Goal: Transaction & Acquisition: Subscribe to service/newsletter

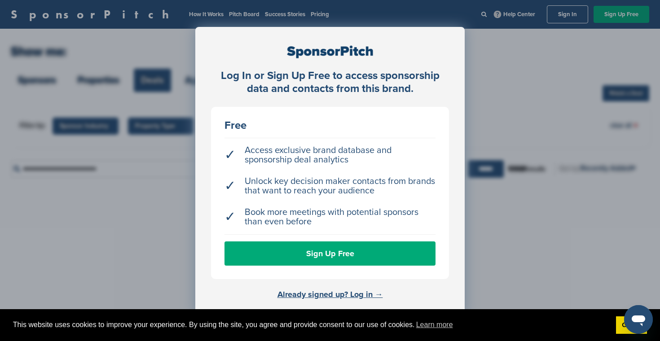
click at [503, 253] on div "Log In or Sign Up Free to access sponsorship data and contacts from this brand.…" at bounding box center [330, 193] width 660 height 386
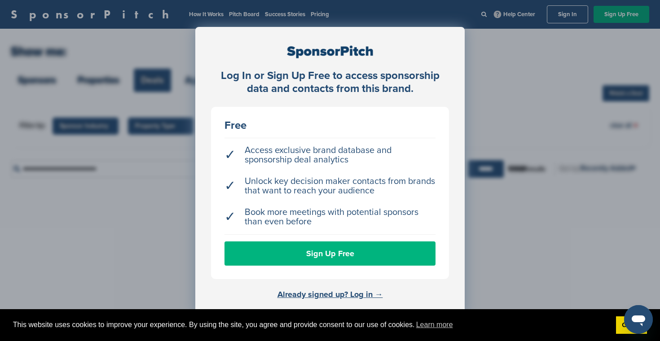
click at [321, 258] on link "Sign Up Free" at bounding box center [330, 254] width 211 height 24
click at [324, 260] on link "Sign Up Free" at bounding box center [330, 254] width 211 height 24
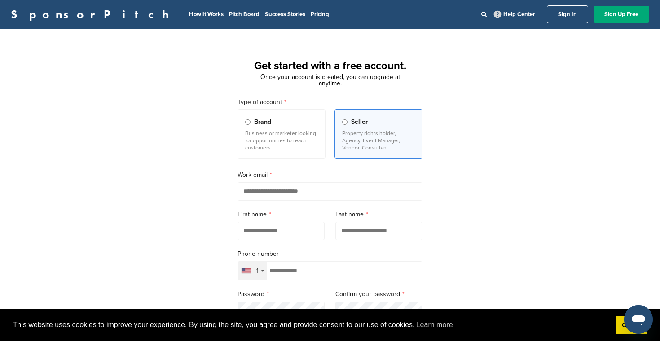
click at [254, 127] on span "Brand" at bounding box center [262, 122] width 17 height 10
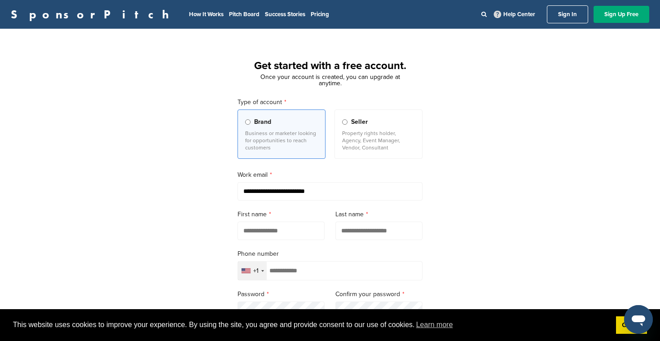
type input "**********"
type input "*"
type input "*****"
type input "*"
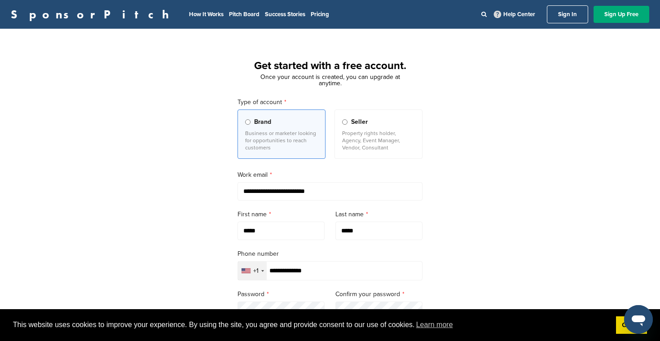
type input "**********"
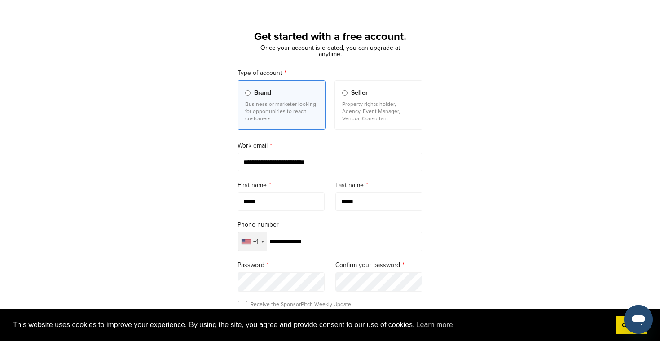
scroll to position [31, 0]
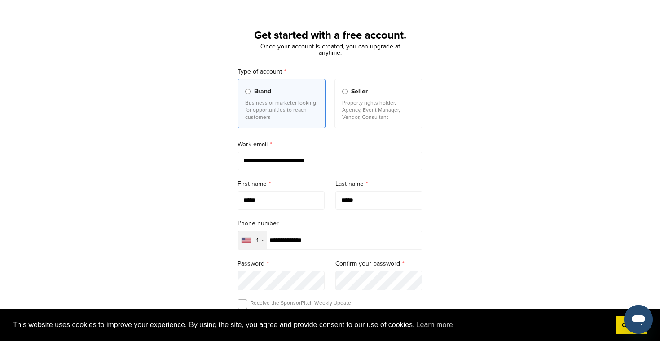
click at [359, 93] on span "Seller" at bounding box center [359, 92] width 17 height 10
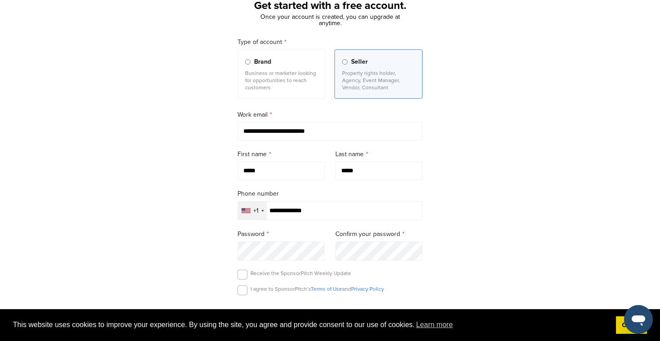
click at [409, 213] on input "**********" at bounding box center [330, 210] width 185 height 19
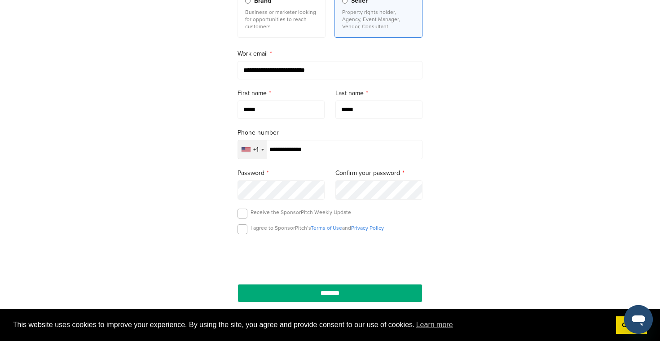
scroll to position [122, 0]
click at [401, 224] on form "**********" at bounding box center [330, 139] width 185 height 326
click at [244, 234] on label at bounding box center [243, 229] width 10 height 10
click at [464, 263] on div "**********" at bounding box center [330, 126] width 660 height 417
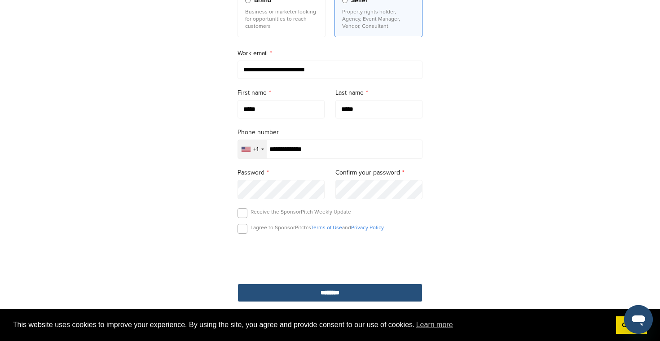
click at [344, 294] on input "********" at bounding box center [330, 293] width 185 height 18
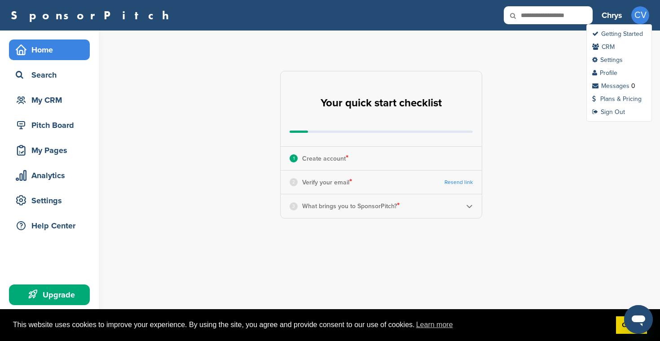
click at [641, 19] on span "CV" at bounding box center [640, 15] width 18 height 18
click at [616, 113] on link "Sign Out" at bounding box center [608, 112] width 33 height 8
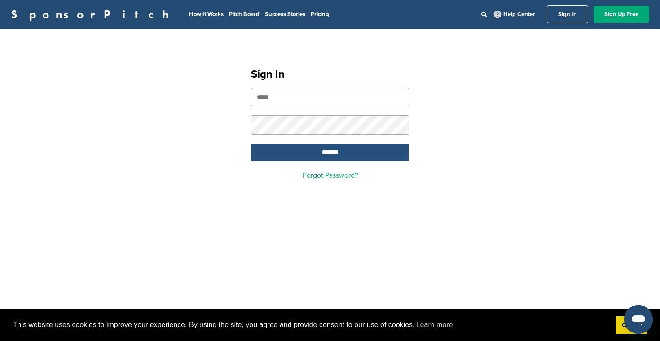
type input "**********"
click at [368, 216] on div "**********" at bounding box center [330, 170] width 660 height 341
click at [625, 330] on link "Got it!" at bounding box center [631, 326] width 31 height 18
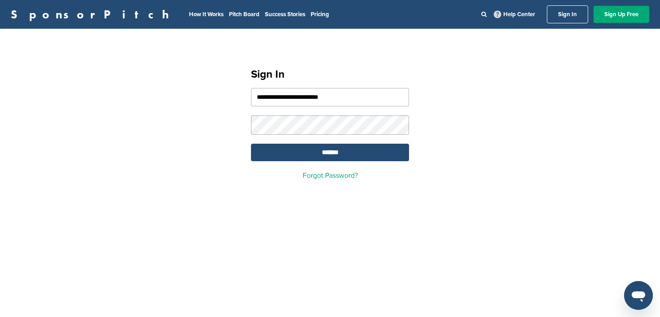
click at [330, 154] on input "*******" at bounding box center [330, 153] width 158 height 18
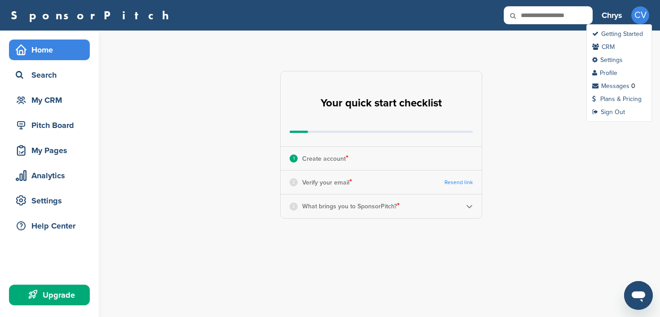
click at [635, 23] on div "CV" at bounding box center [640, 15] width 18 height 18
click at [624, 116] on ul "Getting Started CRM Settings Profile Messages 0 Plans & Pricing Sign Out" at bounding box center [619, 72] width 66 height 97
click at [623, 110] on link "Sign Out" at bounding box center [608, 112] width 33 height 8
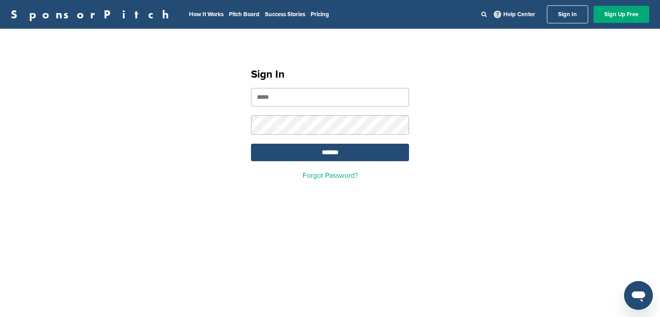
click at [189, 261] on div "SponsorPitch How It Works Pitch Board Success Stories Pricing Help Center Sign …" at bounding box center [330, 158] width 660 height 317
click at [280, 106] on input "email" at bounding box center [330, 97] width 158 height 18
click at [282, 102] on input "email" at bounding box center [330, 97] width 158 height 18
type input "**********"
click at [341, 158] on input "*******" at bounding box center [330, 153] width 158 height 18
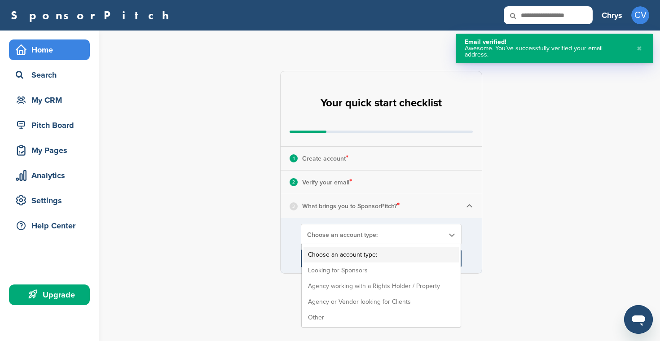
click at [339, 244] on div "Choose an account type: Choose an account type: Looking for Sponsors Agency wor…" at bounding box center [381, 234] width 161 height 21
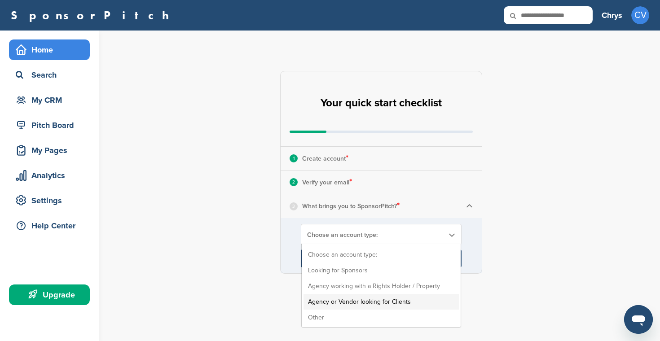
click at [400, 302] on li "Agency or Vendor looking for Clients" at bounding box center [381, 302] width 155 height 16
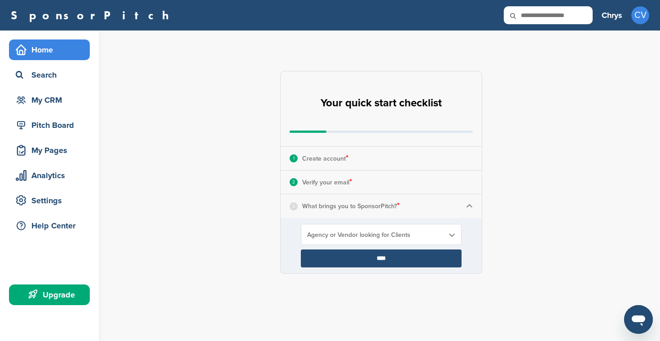
click at [384, 258] on input "****" at bounding box center [381, 259] width 161 height 18
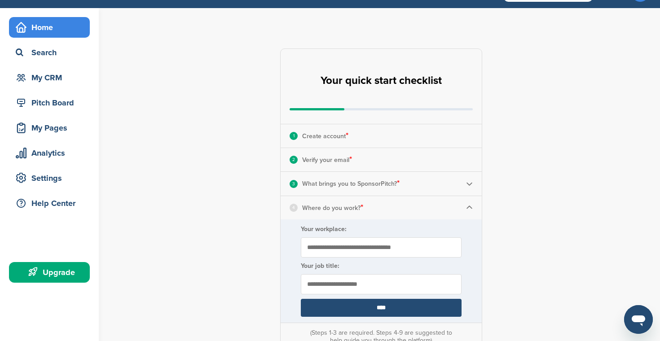
scroll to position [23, 0]
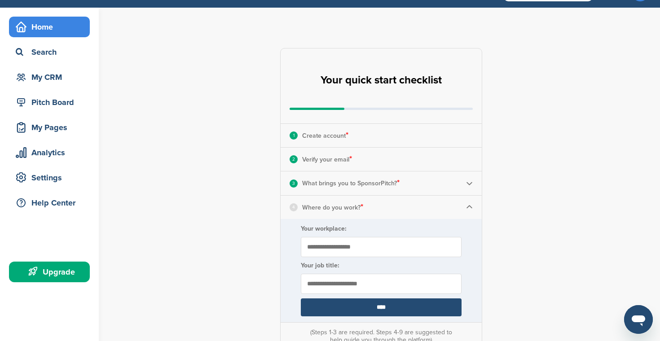
type input "**********"
type input "*********"
click at [393, 311] on input "****" at bounding box center [381, 308] width 161 height 18
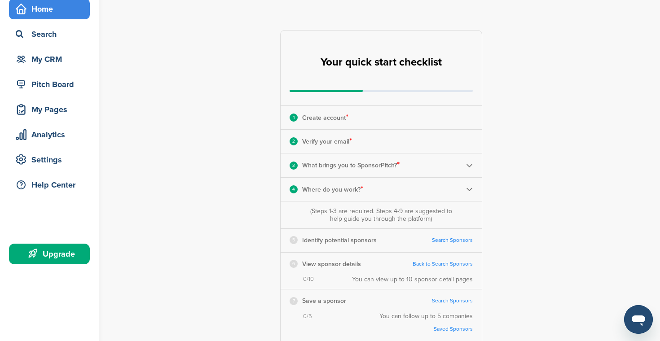
scroll to position [45, 0]
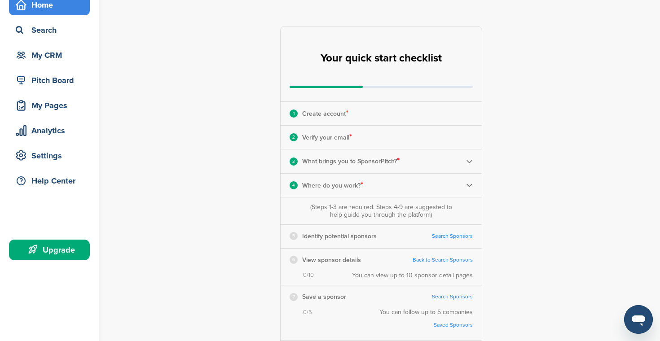
click at [458, 235] on link "Search Sponsors" at bounding box center [452, 236] width 41 height 7
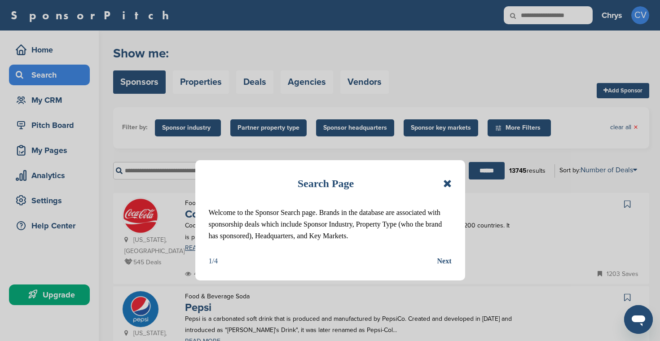
click at [447, 185] on icon at bounding box center [447, 183] width 9 height 11
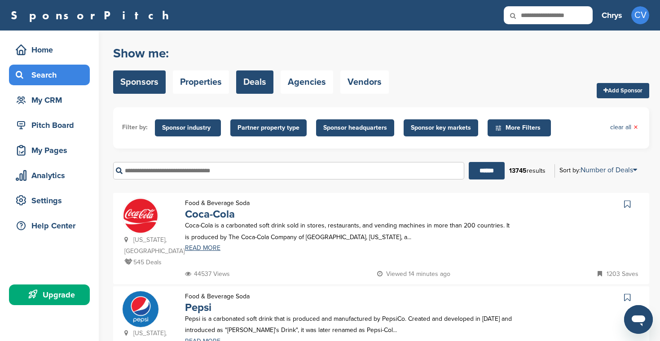
click at [264, 84] on link "Deals" at bounding box center [254, 81] width 37 height 23
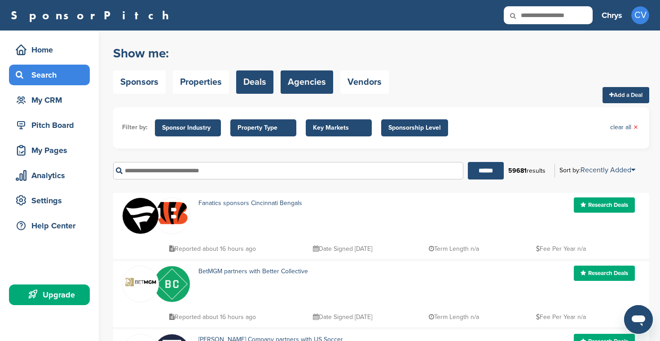
click at [300, 85] on link "Agencies" at bounding box center [307, 81] width 53 height 23
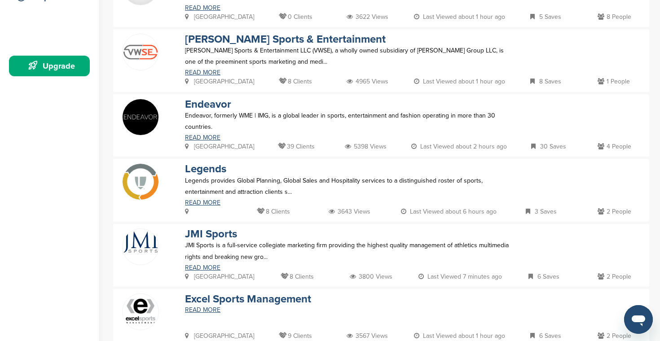
scroll to position [235, 0]
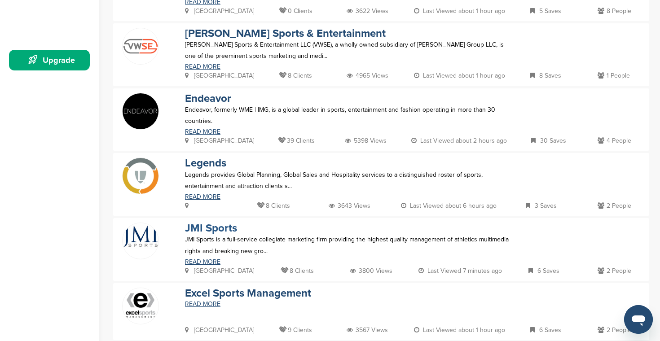
click at [221, 226] on link "JMI Sports" at bounding box center [211, 228] width 52 height 13
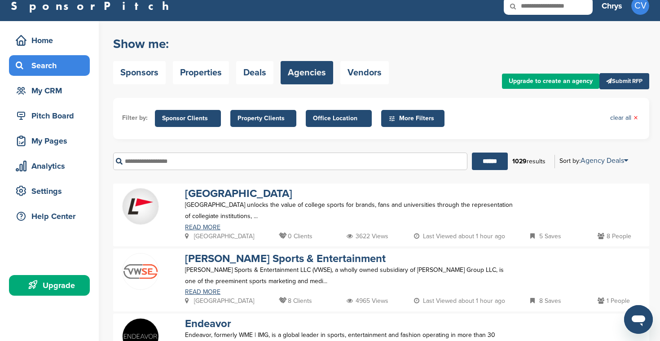
scroll to position [5, 0]
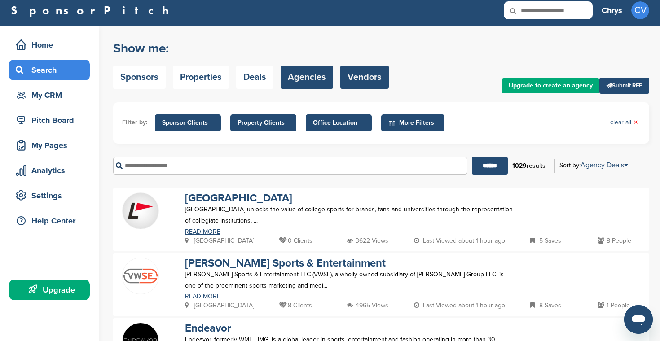
click at [362, 76] on link "Vendors" at bounding box center [364, 77] width 48 height 23
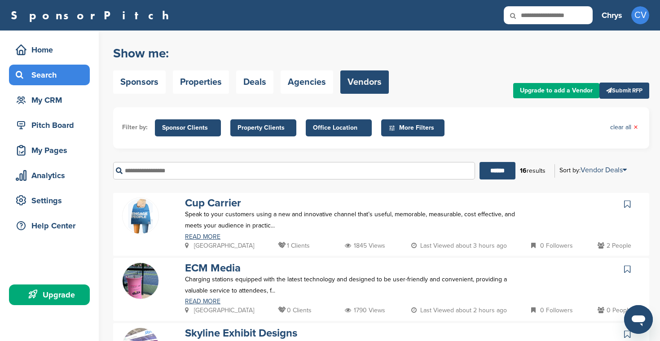
click at [169, 173] on input "text" at bounding box center [294, 171] width 362 height 18
click at [494, 171] on input "******" at bounding box center [498, 171] width 36 height 18
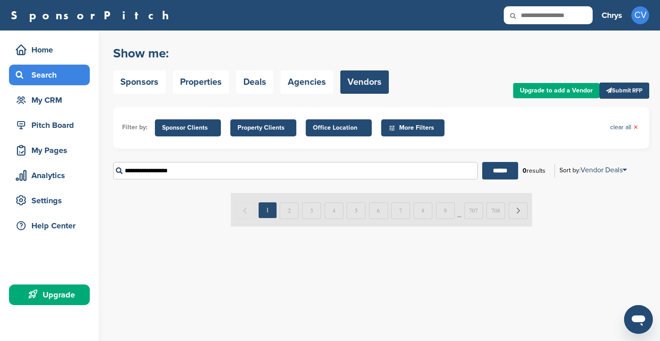
type input "**********"
click at [497, 171] on input "******" at bounding box center [500, 171] width 36 height 18
click at [298, 86] on link "Agencies" at bounding box center [307, 81] width 53 height 23
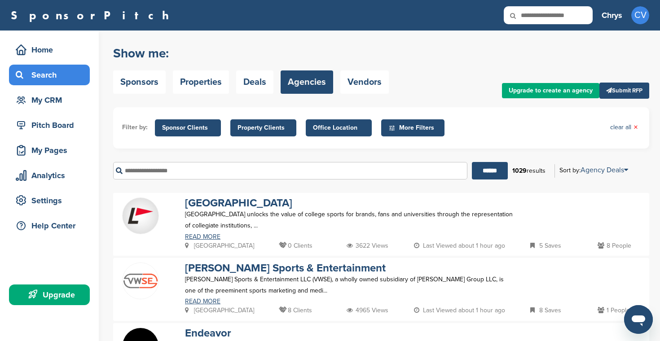
click at [203, 178] on input "text" at bounding box center [290, 171] width 354 height 18
type input "******"
click at [486, 171] on input "******" at bounding box center [490, 171] width 36 height 18
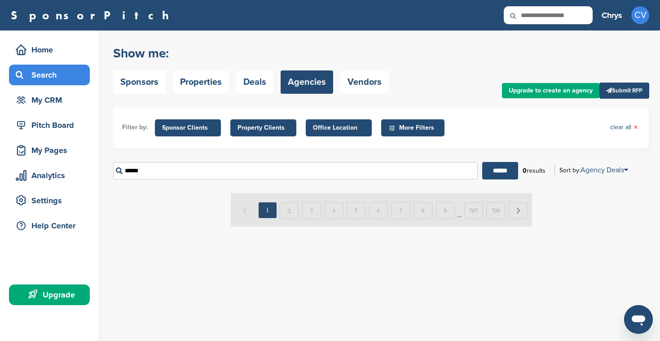
click at [125, 283] on div "Show me: Sponsors Properties Deals Agencies Vendors Upgrade to create an agency…" at bounding box center [386, 186] width 547 height 311
click at [53, 173] on div "Analytics" at bounding box center [51, 175] width 76 height 16
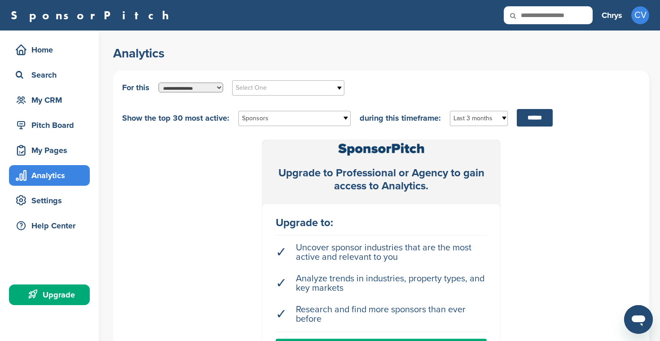
click at [56, 157] on div "My Pages" at bounding box center [51, 150] width 76 height 16
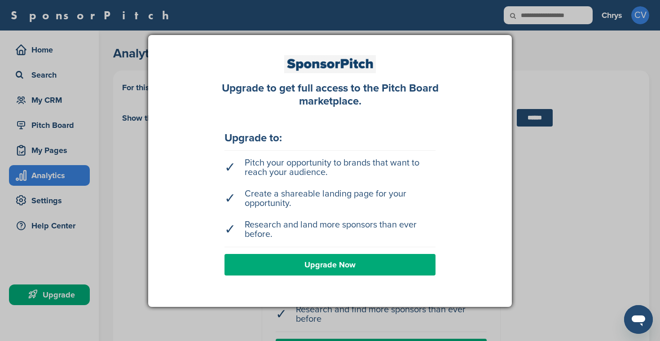
click at [58, 153] on div at bounding box center [330, 170] width 660 height 341
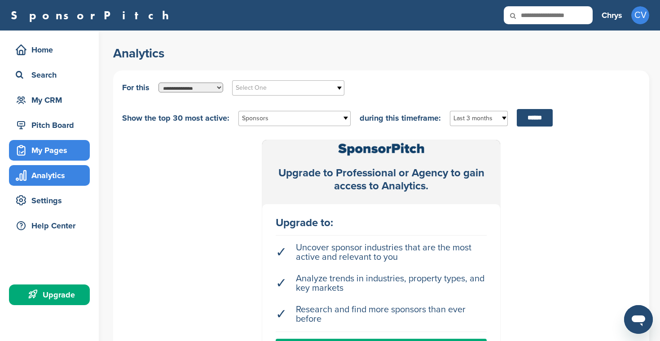
click at [49, 148] on div "My Pages" at bounding box center [51, 150] width 76 height 16
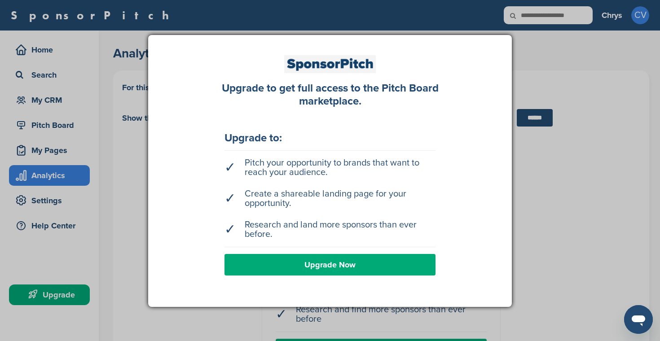
click at [52, 134] on div at bounding box center [330, 170] width 660 height 341
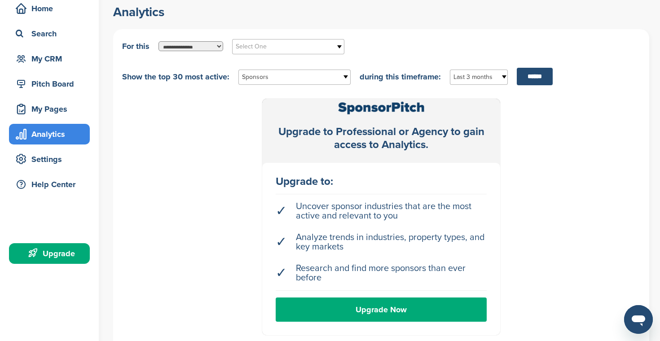
scroll to position [44, 0]
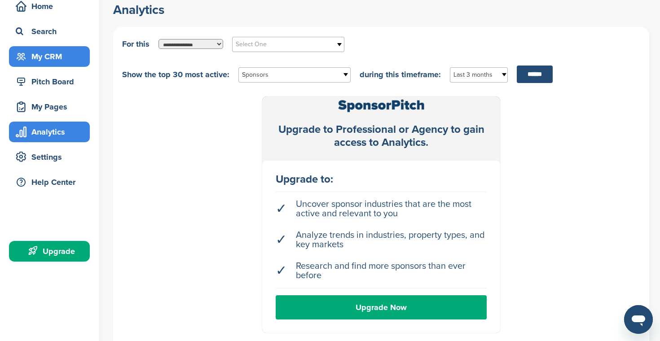
click at [48, 58] on div "My CRM" at bounding box center [51, 56] width 76 height 16
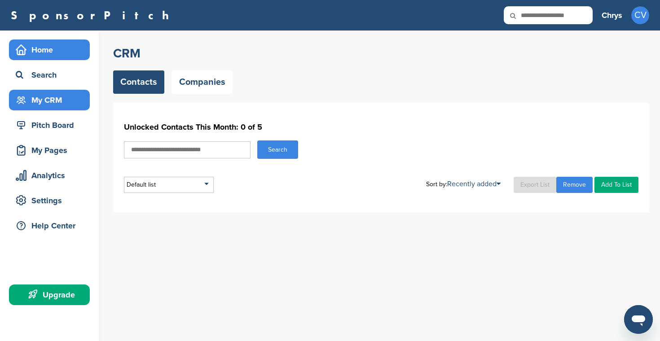
click at [35, 55] on div "Home" at bounding box center [51, 50] width 76 height 16
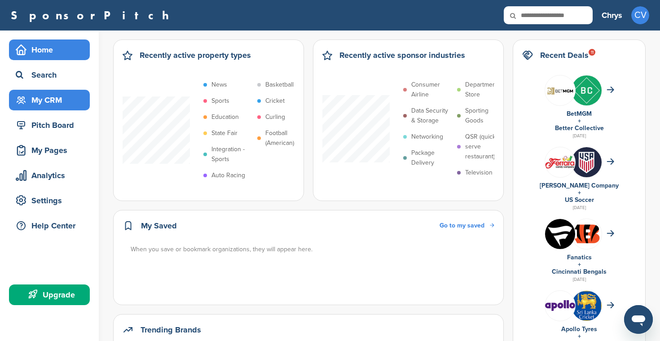
click at [51, 99] on div "My CRM" at bounding box center [51, 100] width 76 height 16
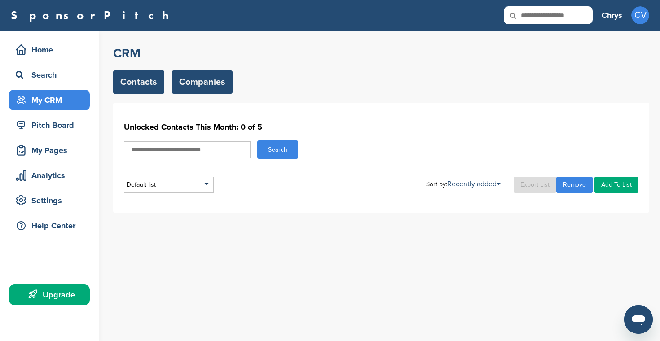
click at [194, 90] on link "Companies" at bounding box center [202, 81] width 61 height 23
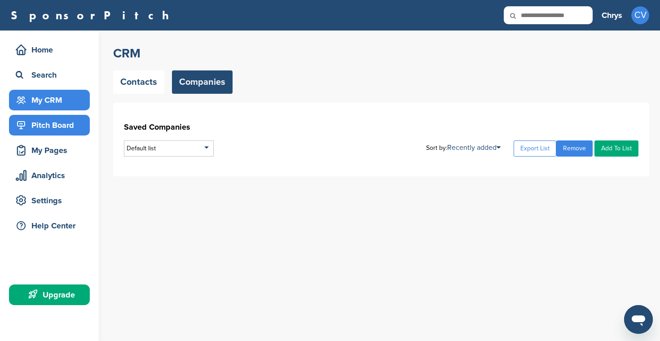
click at [46, 131] on div "Pitch Board" at bounding box center [51, 125] width 76 height 16
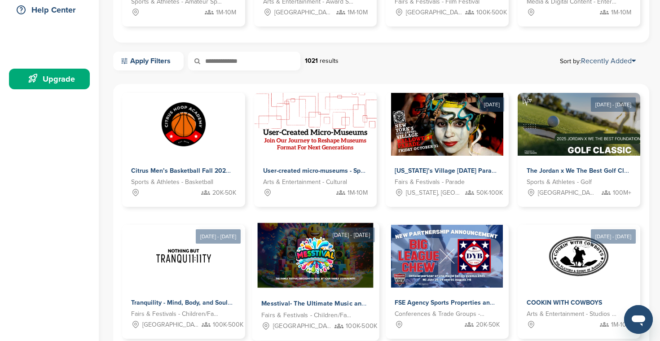
scroll to position [216, 0]
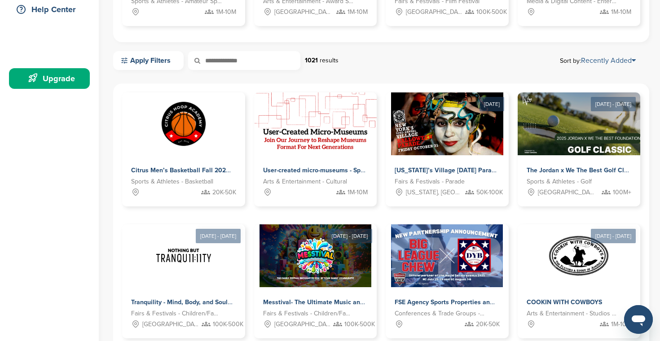
click at [612, 63] on link "Recently Added" at bounding box center [608, 60] width 55 height 9
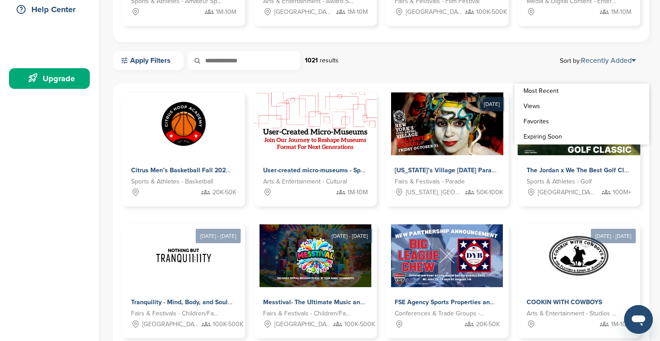
click at [535, 51] on div "Apply Filters 1021 results Sort by: Recently Added" at bounding box center [381, 60] width 536 height 19
click at [156, 58] on link "Apply Filters" at bounding box center [148, 60] width 70 height 19
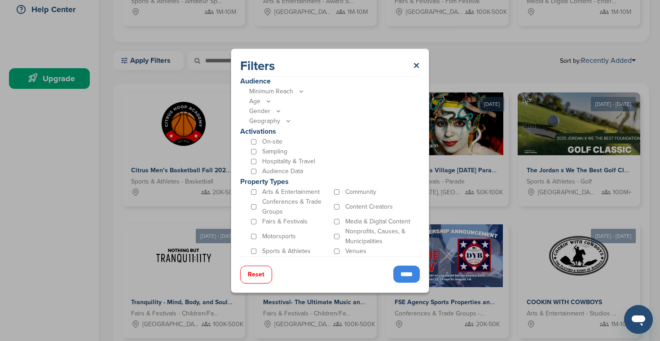
scroll to position [239, 0]
click at [417, 62] on link "×" at bounding box center [416, 66] width 7 height 16
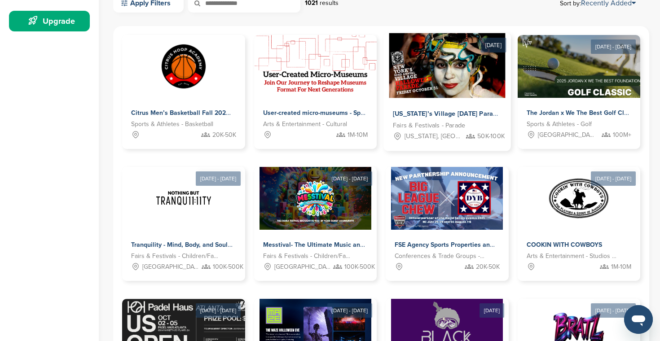
scroll to position [285, 0]
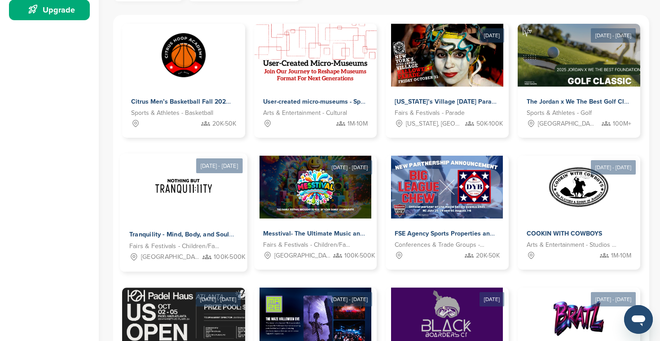
click at [194, 197] on img at bounding box center [183, 186] width 65 height 65
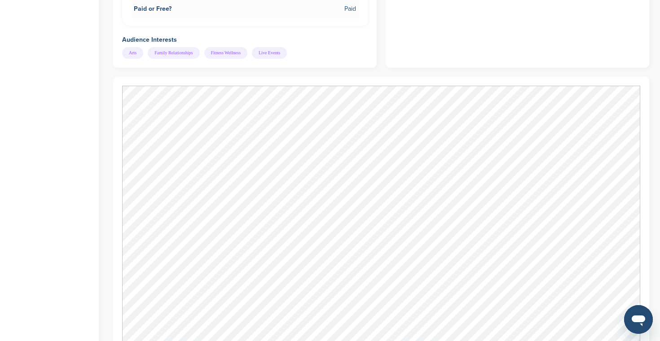
scroll to position [686, 0]
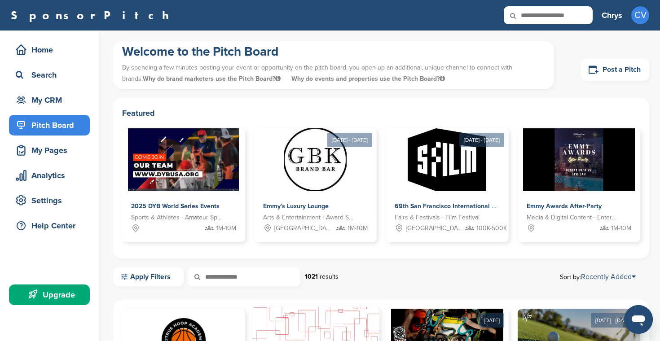
scroll to position [285, 0]
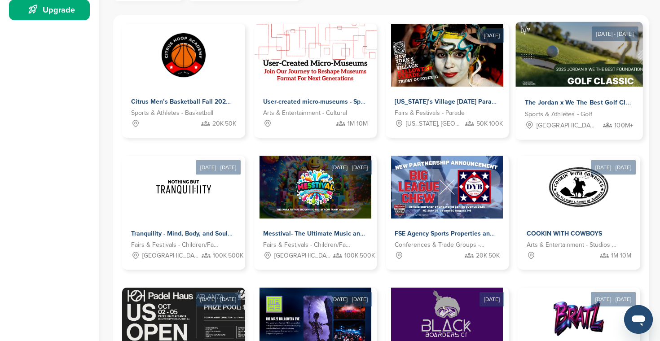
click at [590, 47] on img at bounding box center [580, 54] width 130 height 65
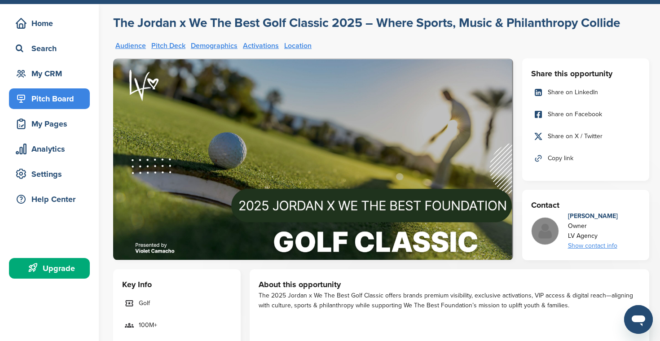
scroll to position [27, 0]
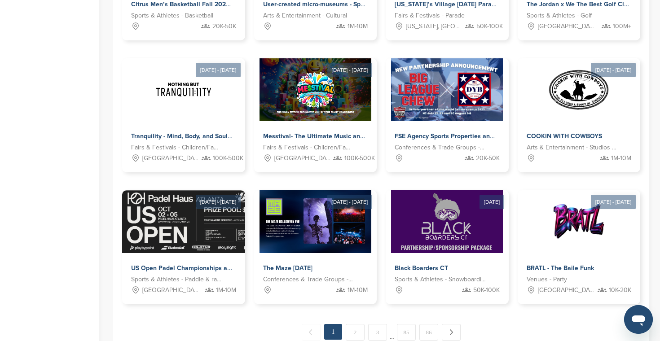
scroll to position [388, 0]
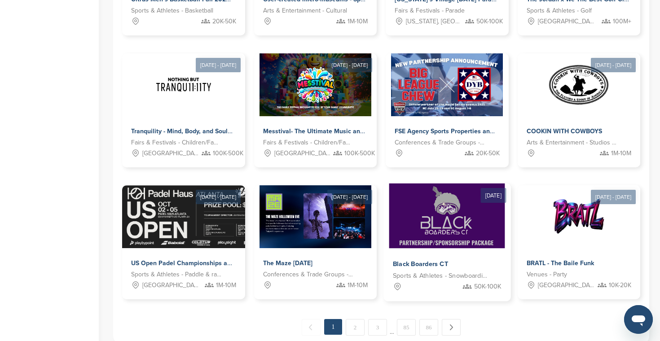
click at [439, 238] on img at bounding box center [447, 216] width 116 height 65
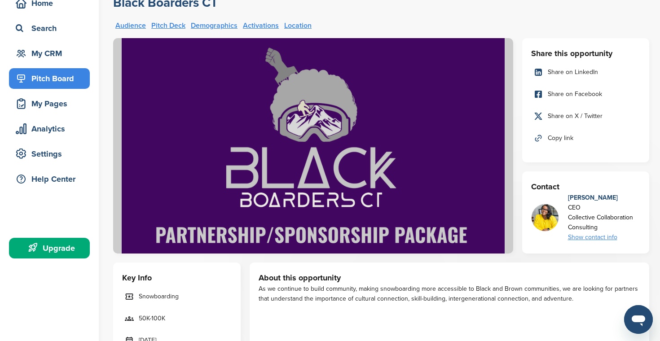
scroll to position [128, 0]
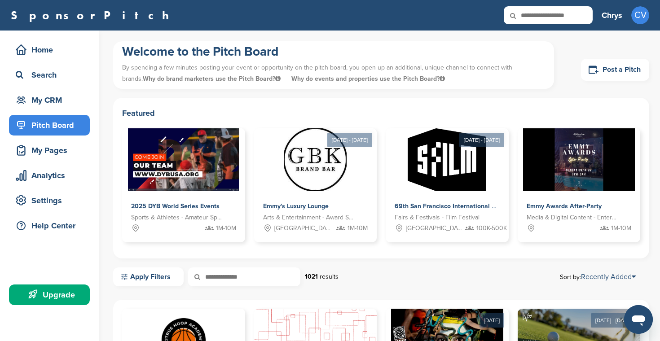
scroll to position [388, 0]
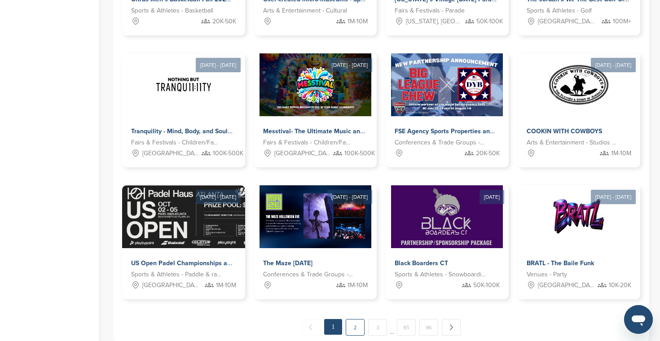
click at [361, 326] on link "2" at bounding box center [355, 327] width 19 height 17
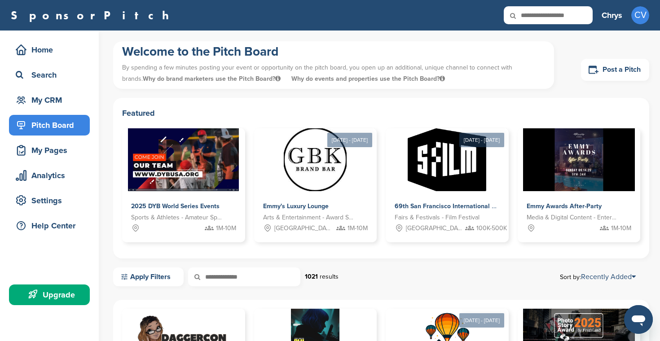
scroll to position [0, 0]
click at [496, 0] on div "SponsorPitch Home Search My CRM Pitch Board My Pages Analytics Settings Help Ce…" at bounding box center [330, 15] width 660 height 31
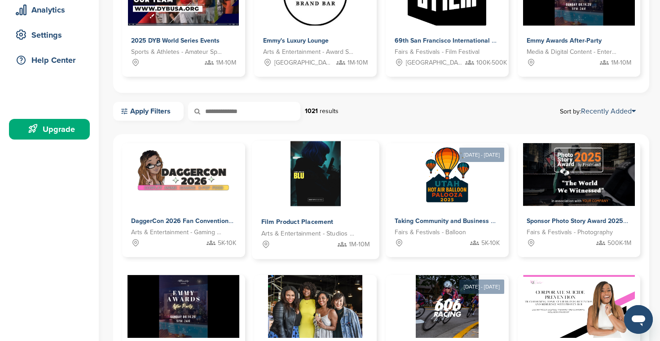
scroll to position [173, 0]
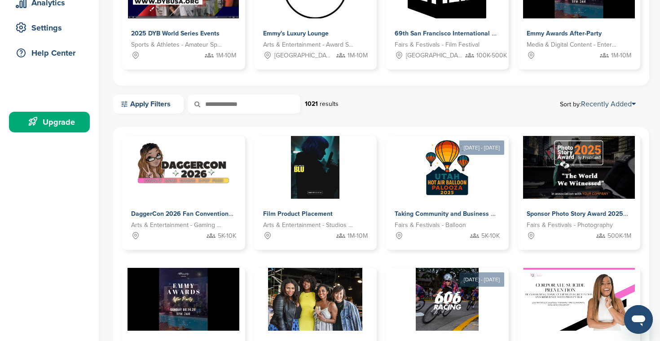
click at [76, 122] on div "Upgrade" at bounding box center [51, 122] width 76 height 16
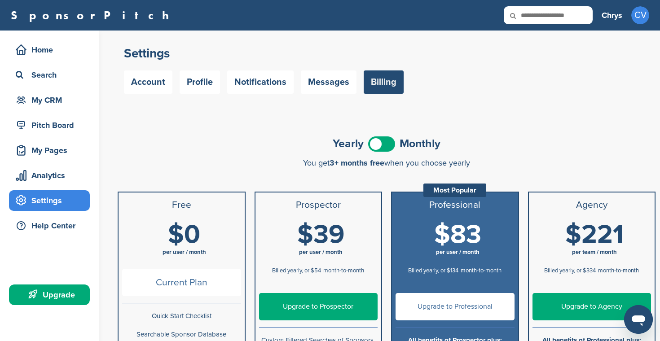
click at [64, 19] on link "SponsorPitch" at bounding box center [93, 15] width 164 height 12
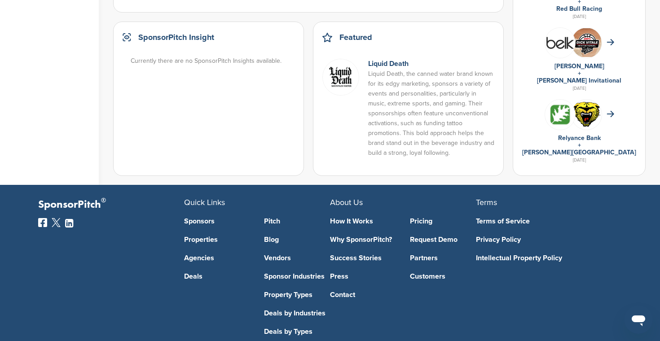
scroll to position [623, 0]
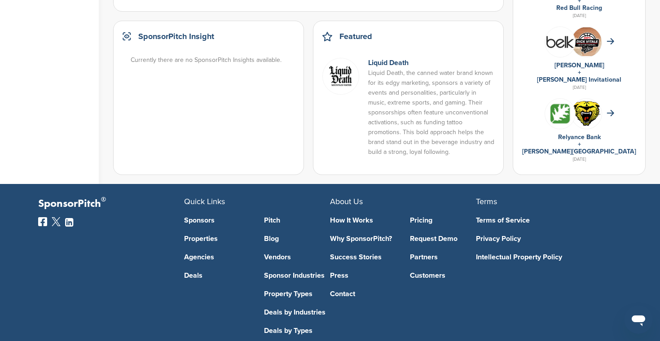
click at [443, 242] on link "Request Demo" at bounding box center [443, 238] width 66 height 7
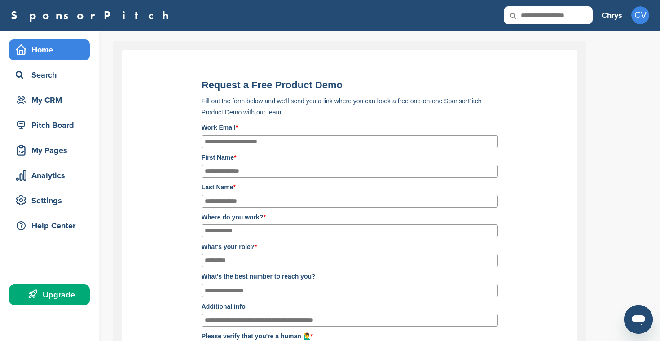
click at [51, 46] on div "Home" at bounding box center [51, 50] width 76 height 16
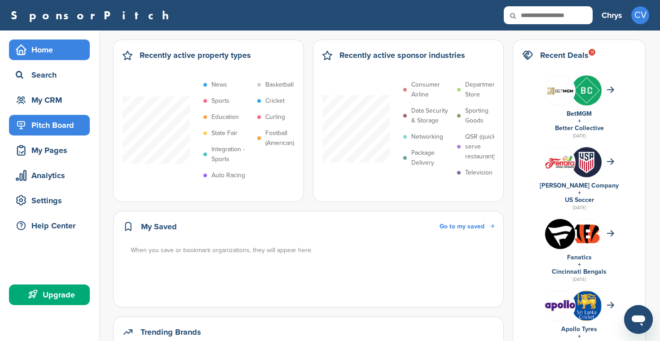
click at [63, 130] on div "Pitch Board" at bounding box center [51, 125] width 76 height 16
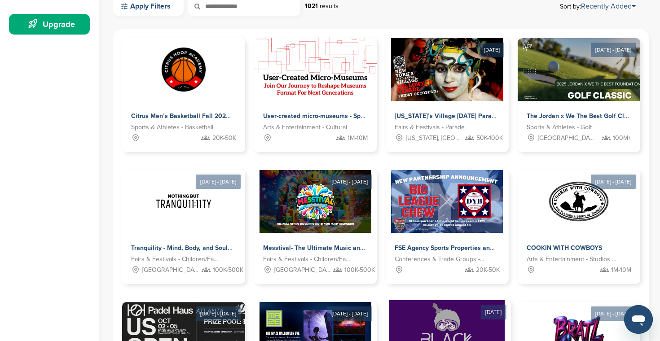
scroll to position [234, 0]
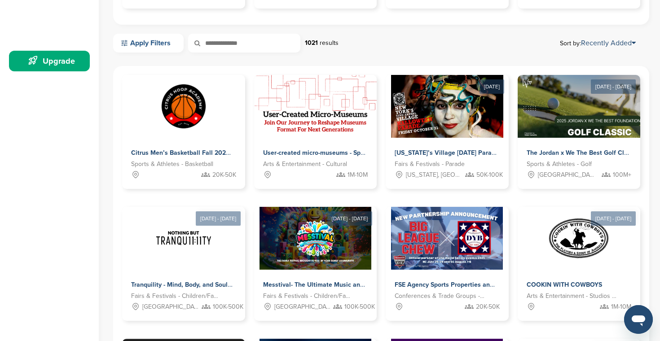
click at [171, 45] on link "Apply Filters" at bounding box center [148, 43] width 70 height 19
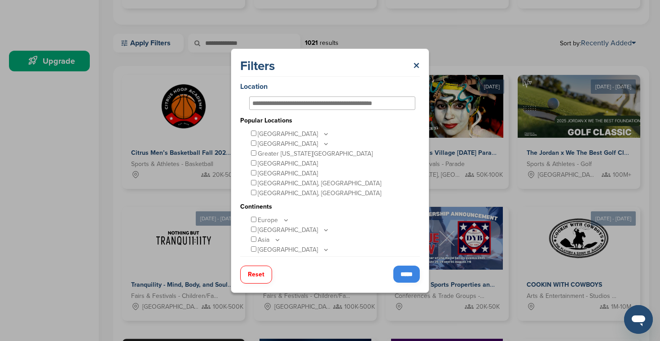
click at [258, 133] on p "United States" at bounding box center [294, 134] width 72 height 10
click at [322, 132] on icon at bounding box center [325, 134] width 7 height 8
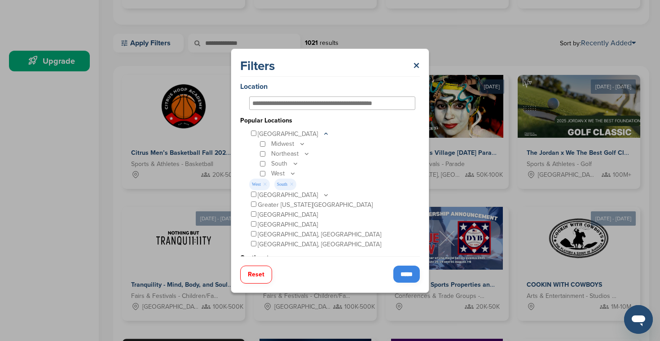
scroll to position [6, 0]
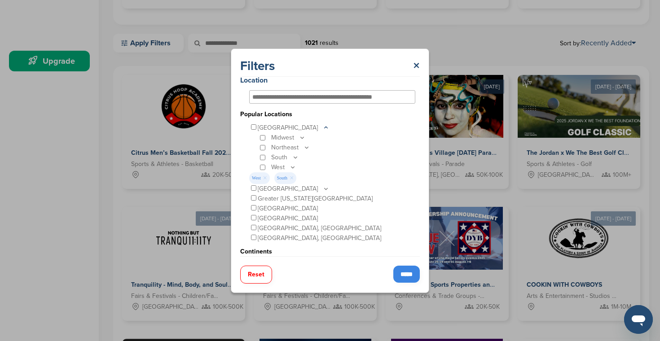
click at [398, 276] on input "*****" at bounding box center [406, 274] width 26 height 17
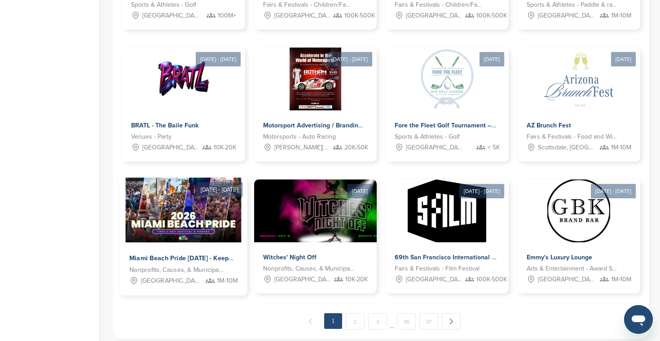
scroll to position [407, 0]
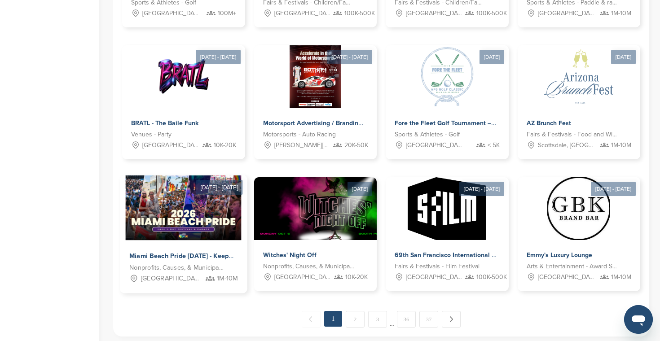
click at [189, 235] on img at bounding box center [183, 208] width 115 height 65
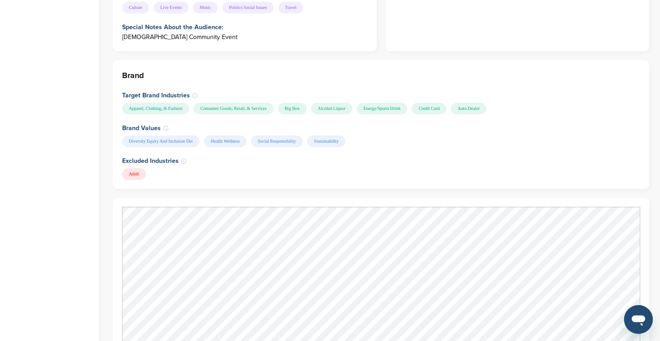
scroll to position [1026, 0]
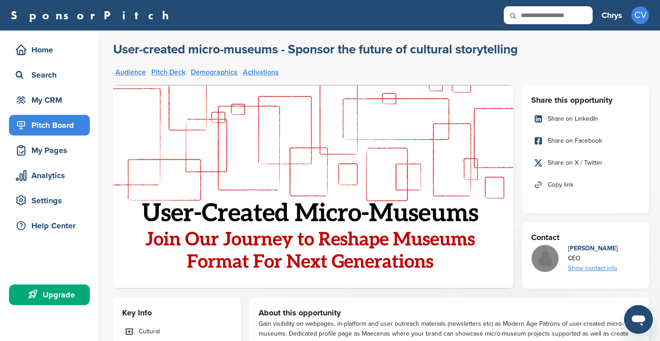
click at [356, 319] on div "Gain visibility on webpages, in-platform and user outreach materials (newslette…" at bounding box center [450, 334] width 382 height 30
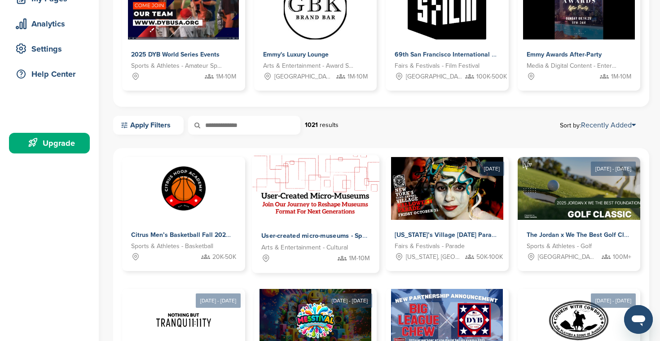
scroll to position [154, 0]
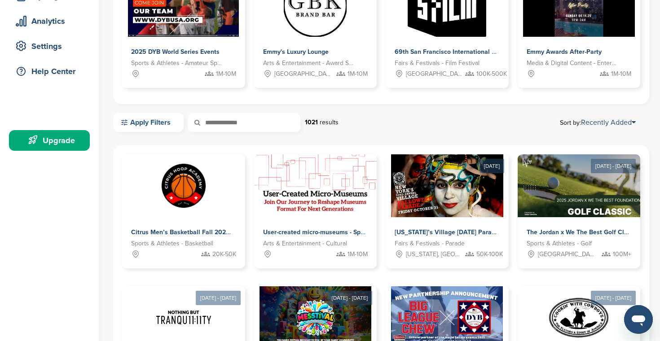
click at [173, 123] on link "Apply Filters" at bounding box center [148, 122] width 70 height 19
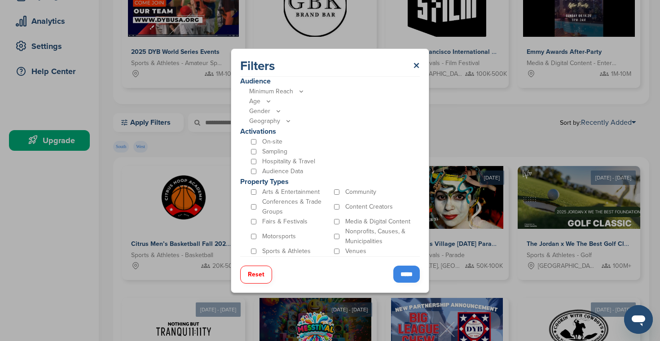
scroll to position [251, 0]
click at [256, 220] on div "Fairs & Festivals" at bounding box center [290, 222] width 83 height 10
click at [340, 250] on div "Venues" at bounding box center [373, 252] width 83 height 10
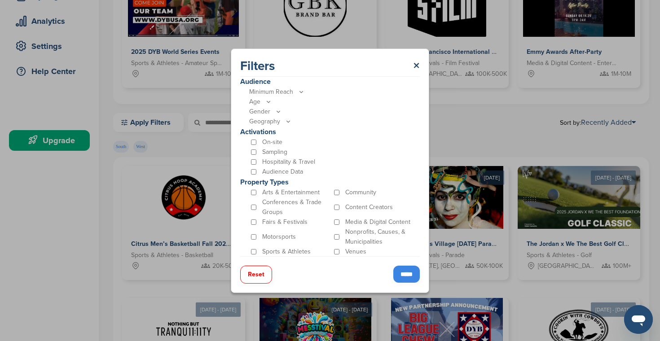
click at [407, 282] on input "*****" at bounding box center [406, 274] width 26 height 17
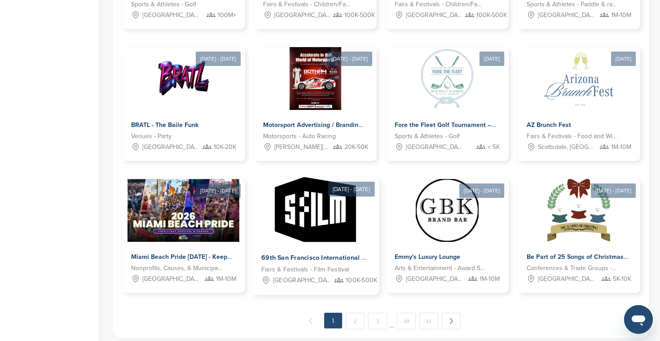
scroll to position [423, 0]
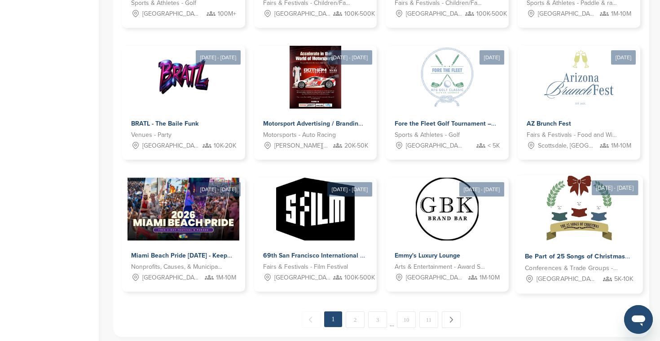
click at [535, 239] on div at bounding box center [578, 208] width 127 height 65
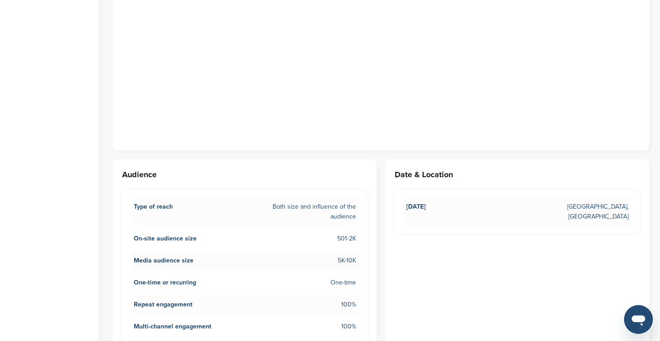
scroll to position [582, 0]
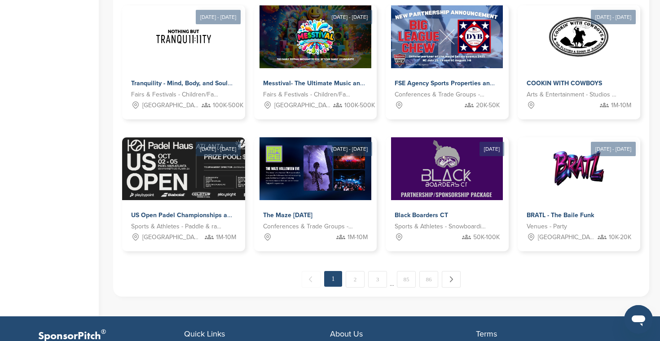
scroll to position [432, 0]
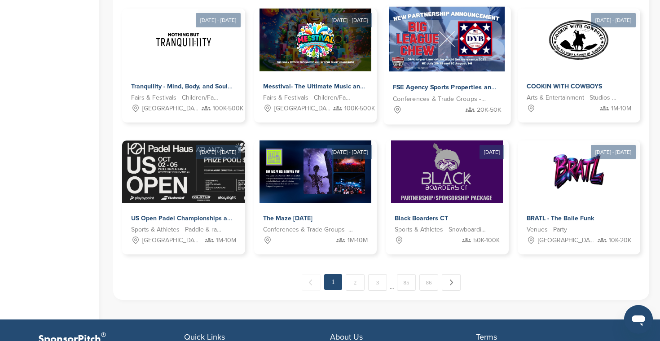
click at [434, 48] on img at bounding box center [447, 39] width 116 height 65
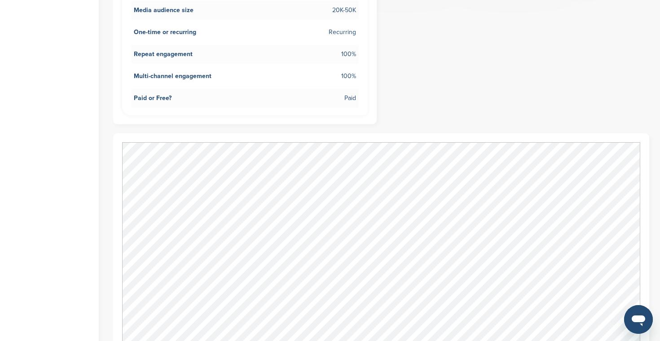
scroll to position [529, 0]
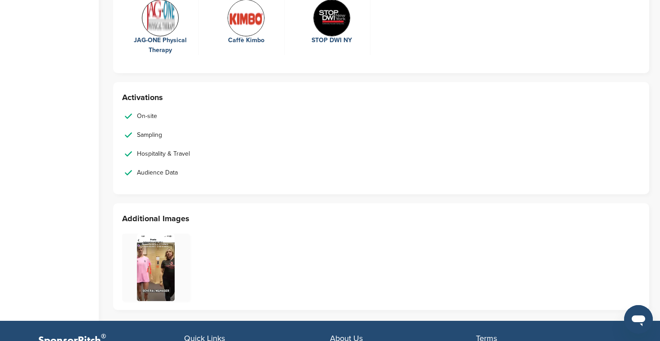
scroll to position [1442, 0]
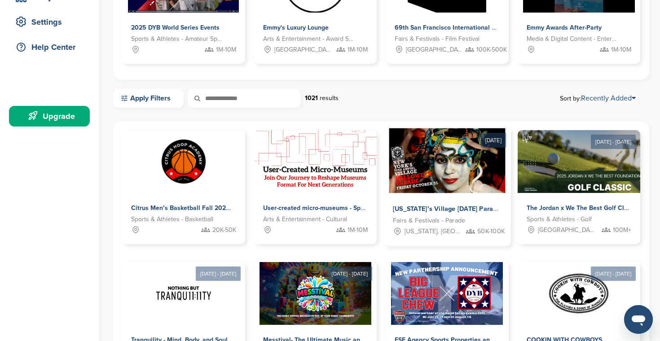
scroll to position [198, 0]
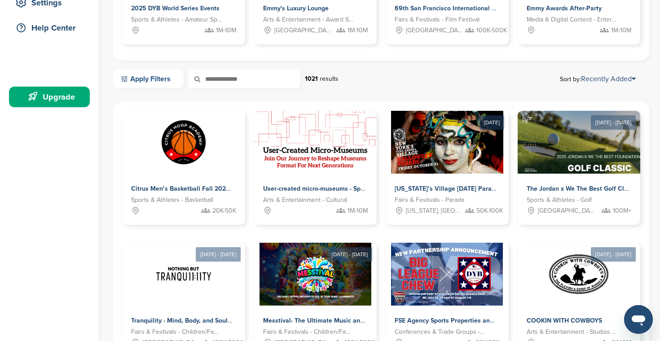
click at [168, 74] on link "Apply Filters" at bounding box center [148, 79] width 70 height 19
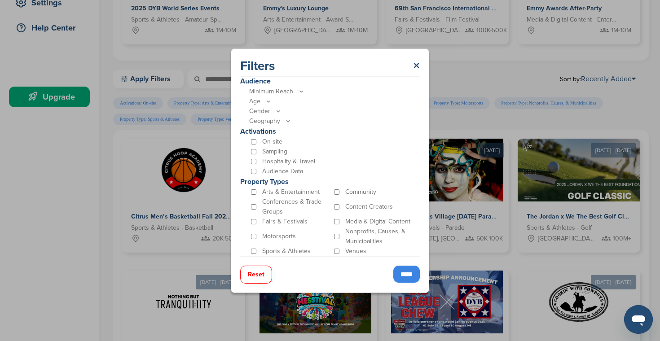
scroll to position [251, 0]
click at [402, 276] on input "*****" at bounding box center [406, 274] width 26 height 17
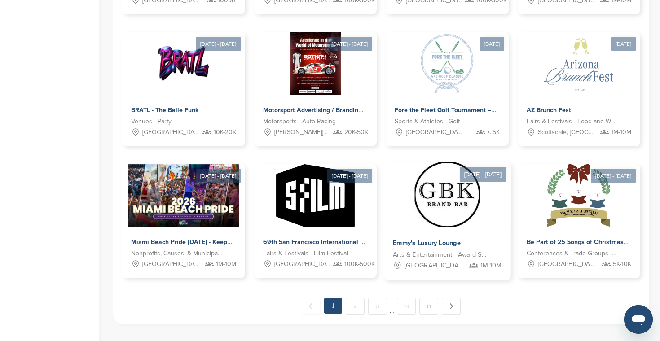
scroll to position [446, 0]
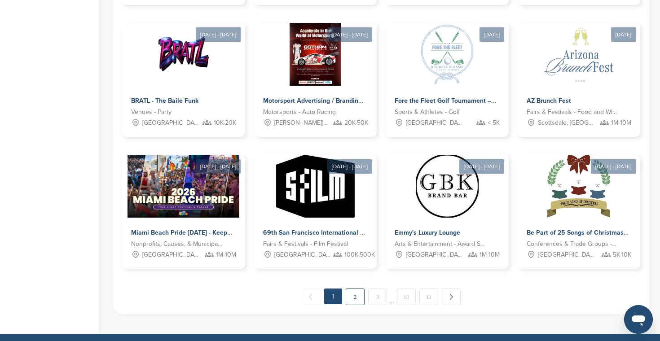
click at [356, 301] on link "2" at bounding box center [355, 297] width 19 height 17
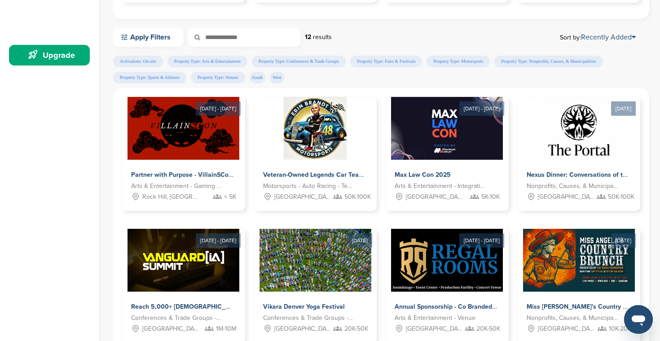
scroll to position [240, 0]
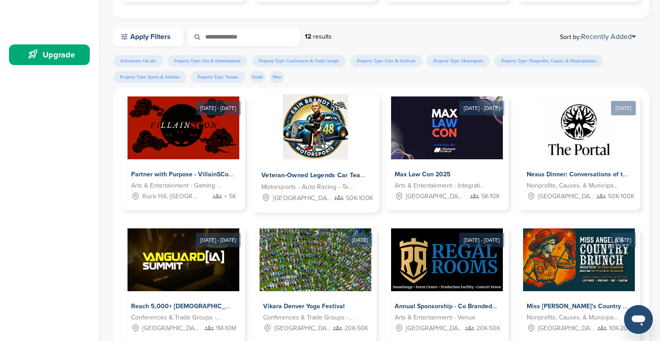
click at [322, 140] on img at bounding box center [315, 127] width 65 height 65
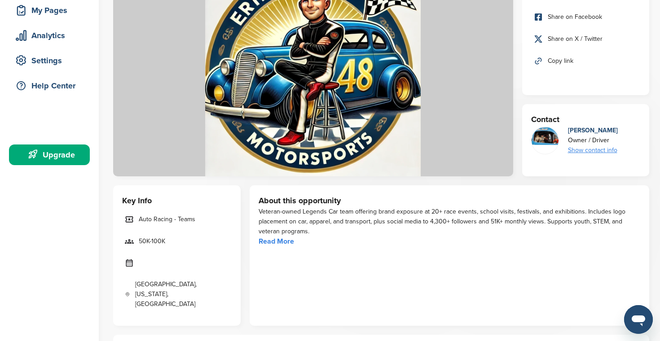
scroll to position [188, 0]
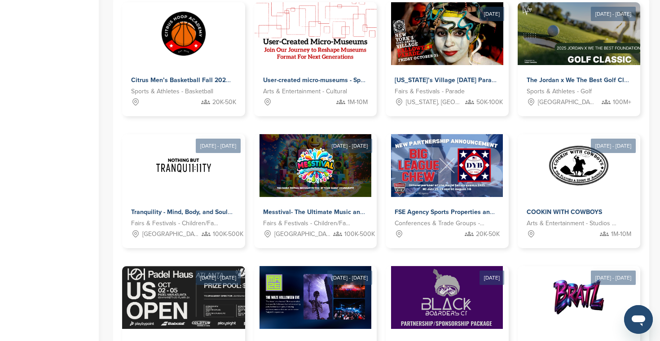
scroll to position [460, 0]
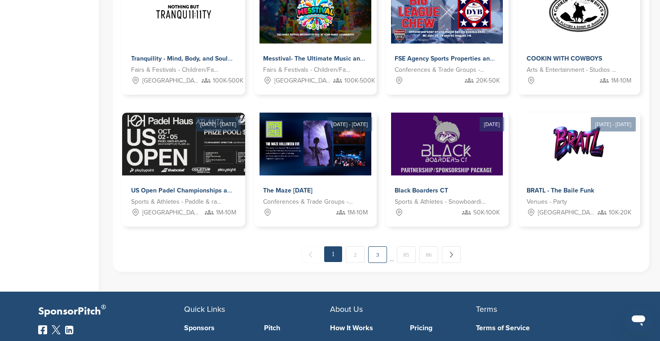
click at [373, 257] on link "3" at bounding box center [377, 255] width 19 height 17
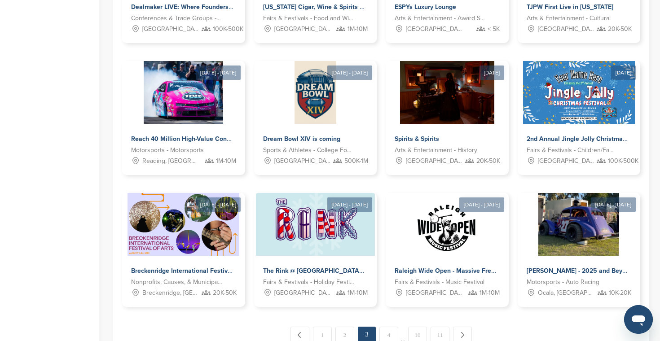
scroll to position [421, 0]
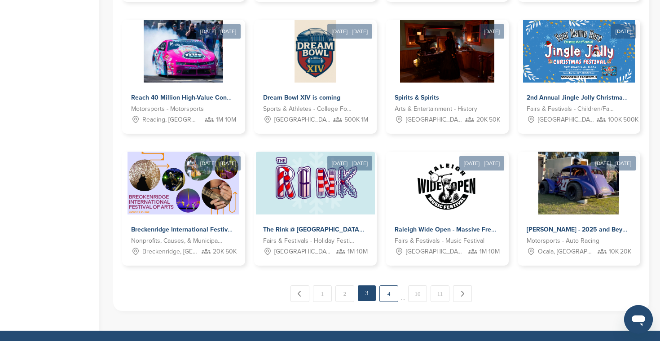
click at [396, 293] on link "4" at bounding box center [388, 294] width 19 height 17
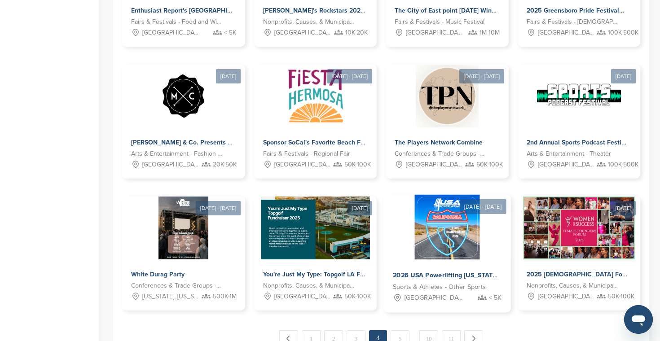
scroll to position [378, 0]
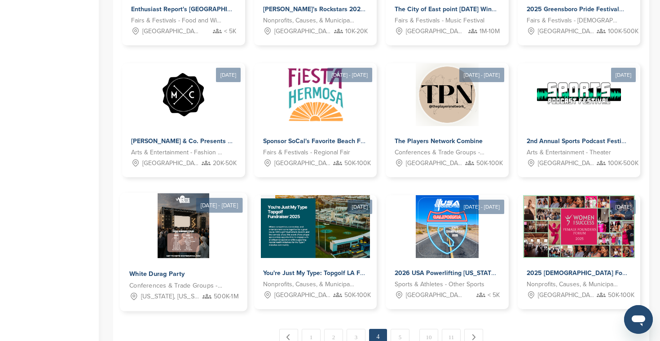
click at [190, 239] on img at bounding box center [184, 226] width 52 height 65
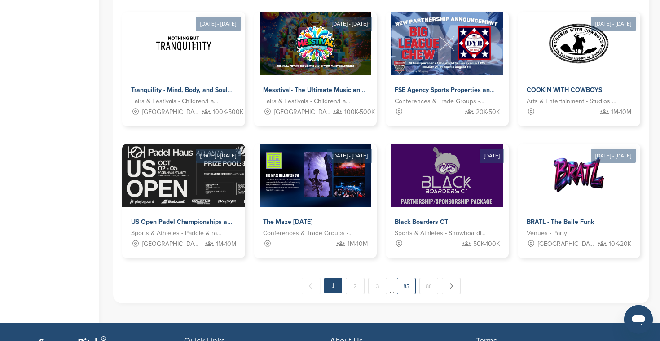
click at [404, 284] on link "85" at bounding box center [406, 286] width 19 height 17
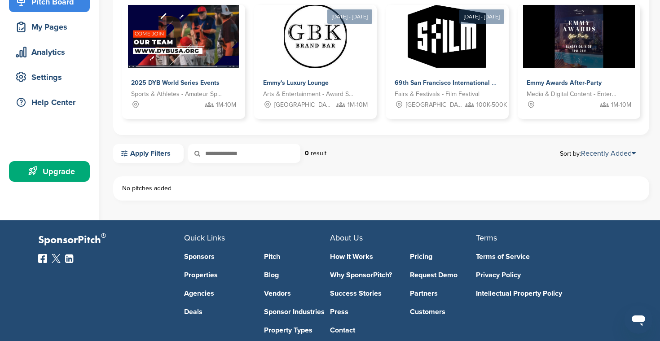
scroll to position [124, 0]
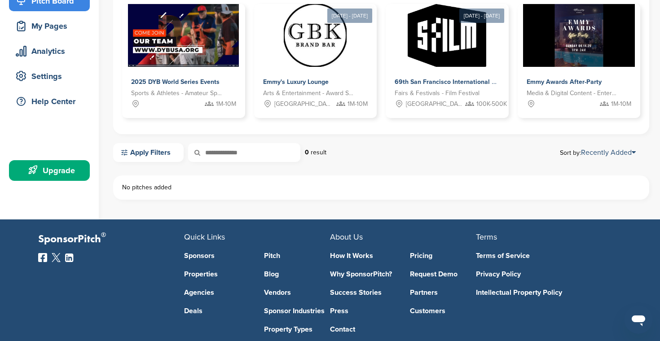
click at [286, 296] on link "Vendors" at bounding box center [297, 292] width 66 height 7
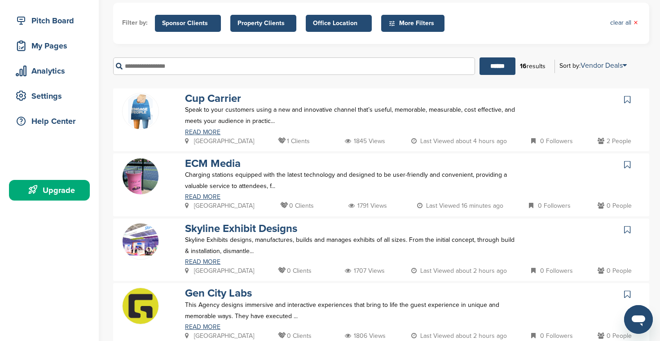
scroll to position [106, 0]
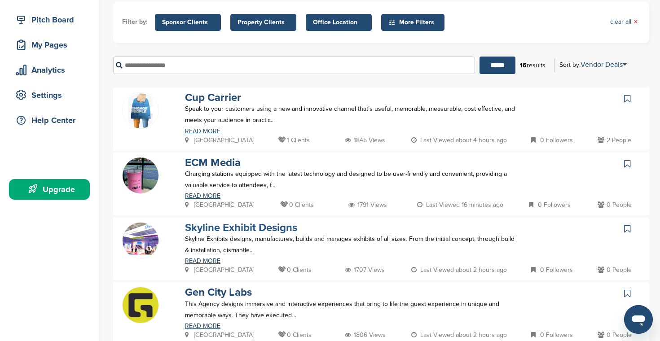
click at [251, 229] on link "Skyline Exhibit Designs" at bounding box center [241, 227] width 112 height 13
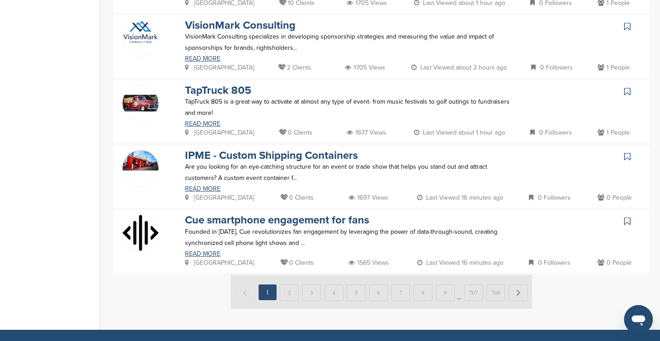
scroll to position [569, 0]
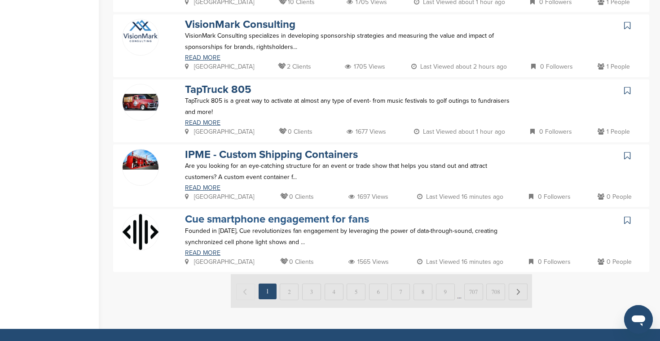
click at [263, 214] on link "Cue smartphone engagement for fans" at bounding box center [277, 219] width 184 height 13
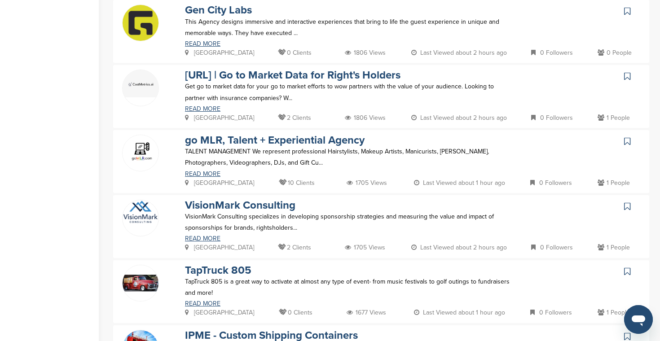
scroll to position [386, 0]
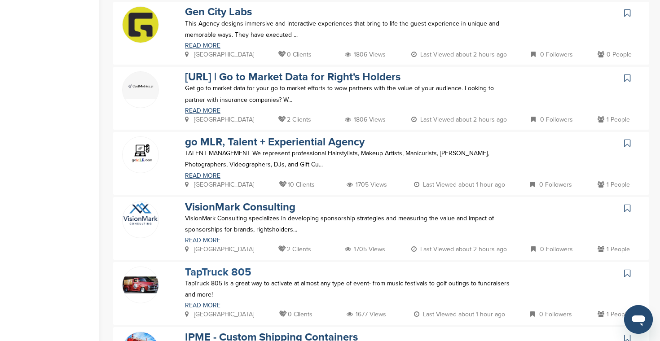
click at [217, 270] on link "TapTruck 805" at bounding box center [218, 272] width 66 height 13
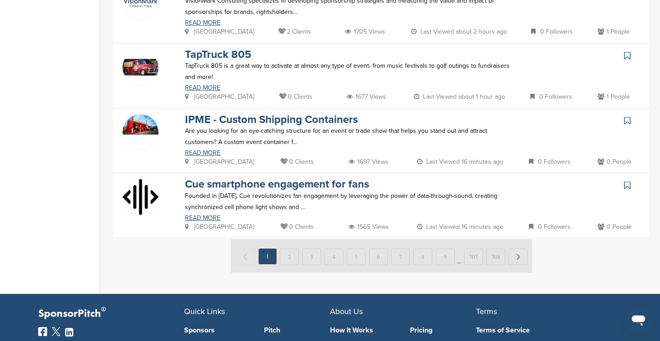
scroll to position [619, 0]
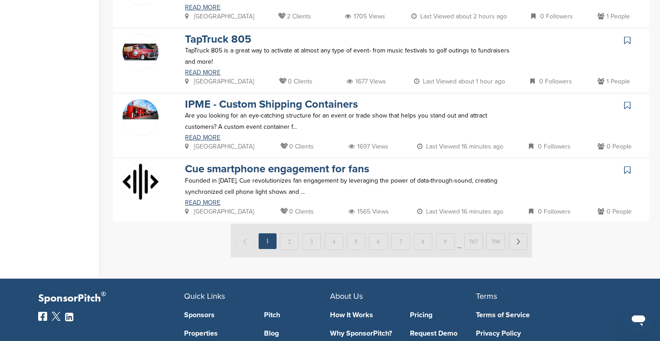
click at [377, 242] on img at bounding box center [381, 241] width 301 height 34
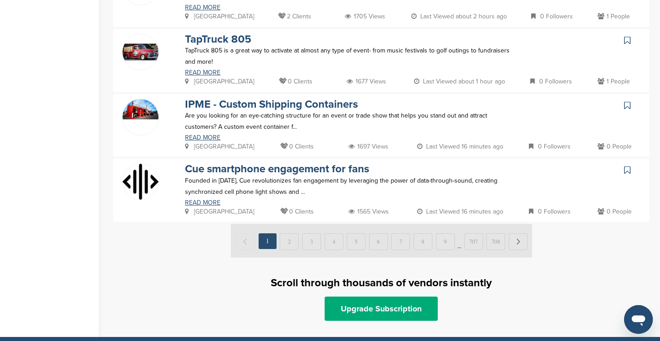
click at [388, 237] on img at bounding box center [381, 241] width 301 height 34
click at [384, 237] on img at bounding box center [381, 241] width 301 height 34
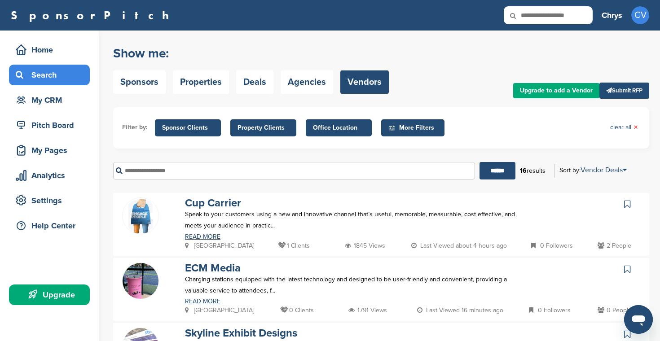
scroll to position [0, 0]
click at [554, 92] on link "Upgrade to add a Vendor" at bounding box center [556, 90] width 86 height 15
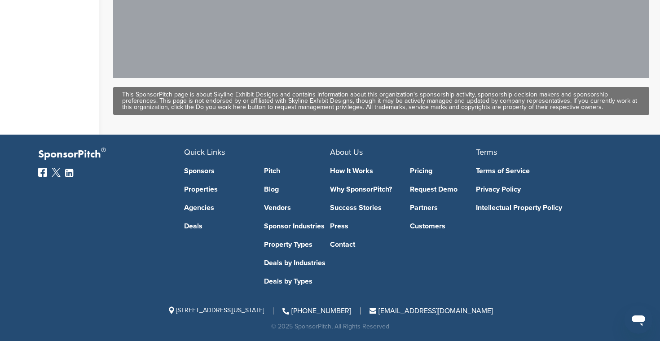
scroll to position [486, 0]
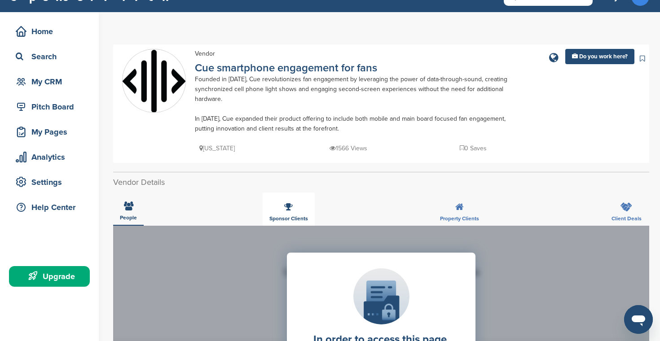
scroll to position [18, 0]
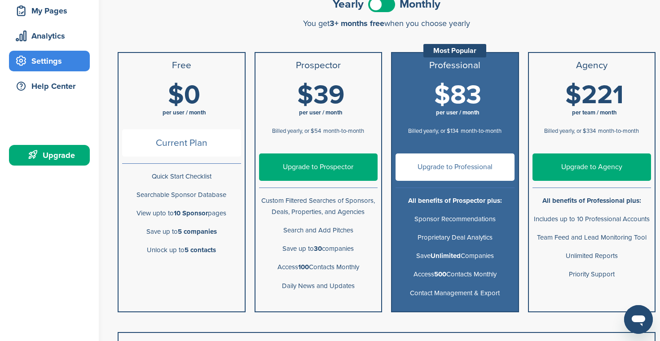
scroll to position [145, 0]
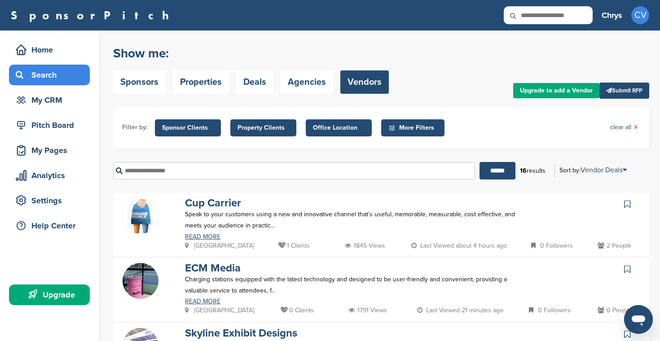
scroll to position [0, 0]
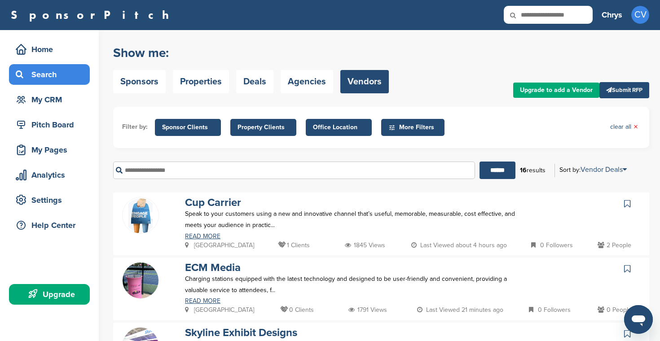
click at [50, 297] on div "Upgrade" at bounding box center [51, 294] width 76 height 16
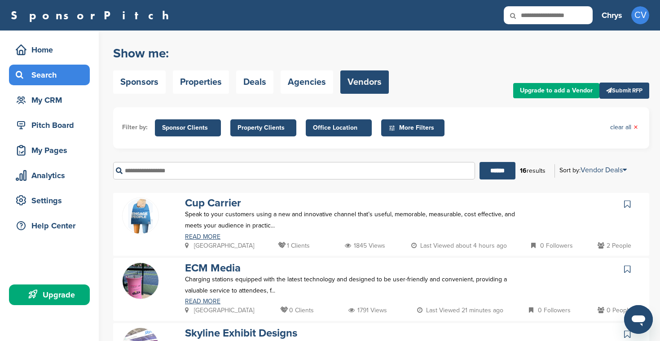
scroll to position [0, 0]
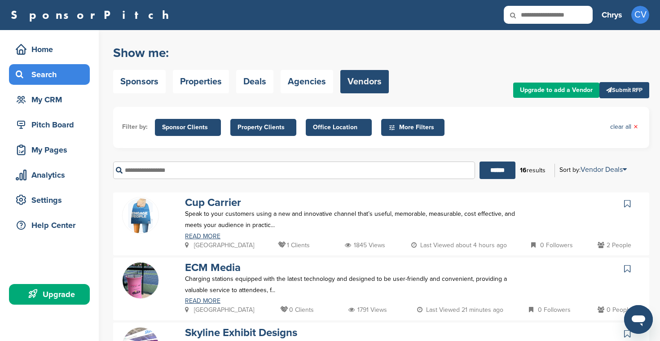
click at [634, 92] on link "Submit RFP" at bounding box center [624, 90] width 50 height 16
click at [608, 16] on h3 "Chrys" at bounding box center [612, 15] width 21 height 13
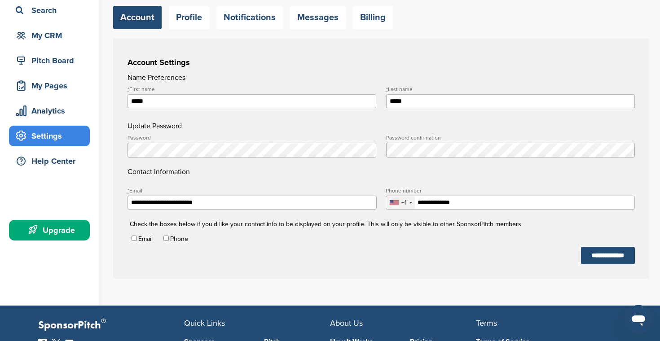
scroll to position [27, 0]
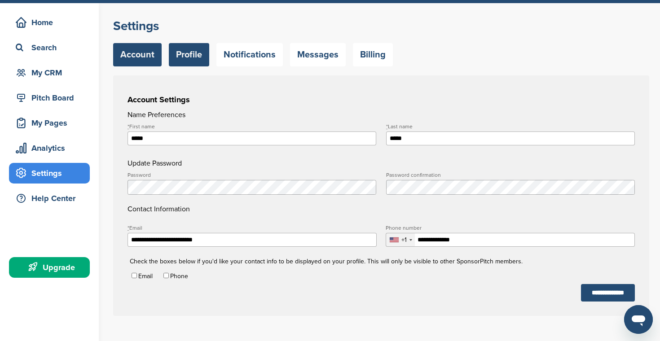
click at [180, 57] on link "Profile" at bounding box center [189, 54] width 40 height 23
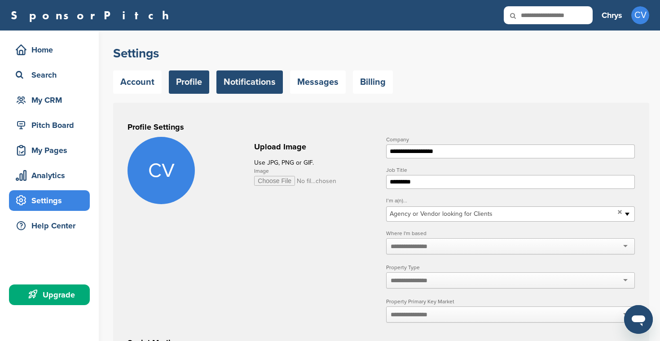
click at [260, 78] on link "Notifications" at bounding box center [249, 81] width 66 height 23
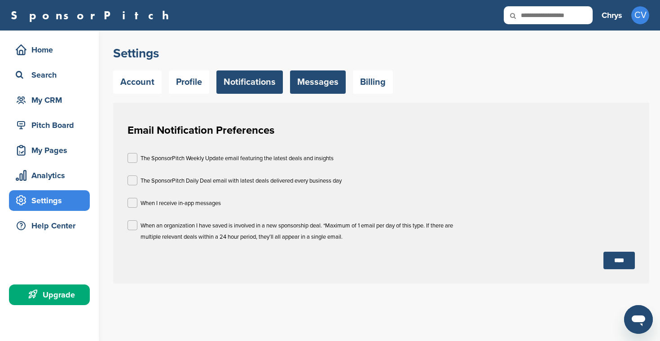
click at [311, 88] on link "Messages" at bounding box center [318, 81] width 56 height 23
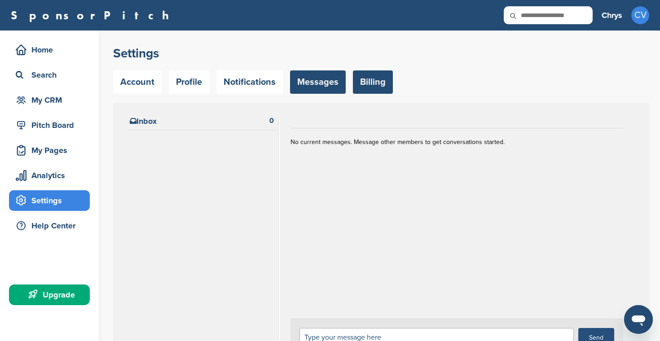
click at [364, 89] on link "Billing" at bounding box center [373, 81] width 40 height 23
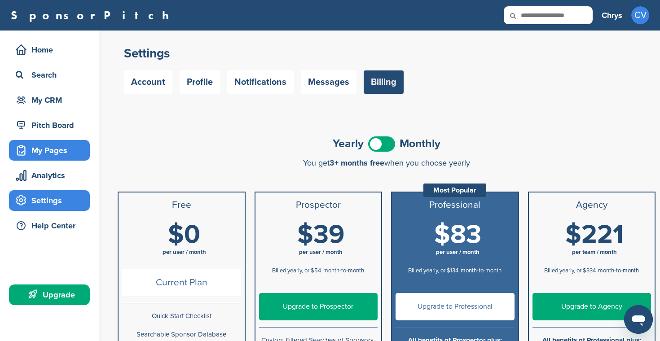
click at [39, 149] on div "My Pages" at bounding box center [51, 150] width 76 height 16
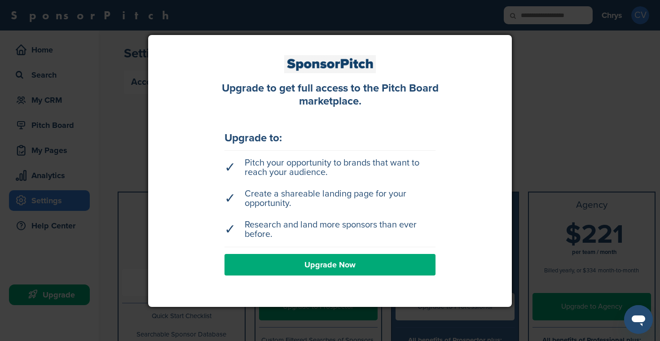
click at [109, 146] on div at bounding box center [330, 170] width 660 height 341
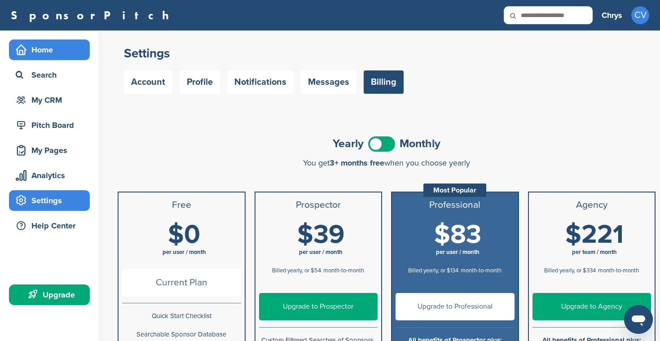
click at [38, 52] on div "Home" at bounding box center [51, 50] width 76 height 16
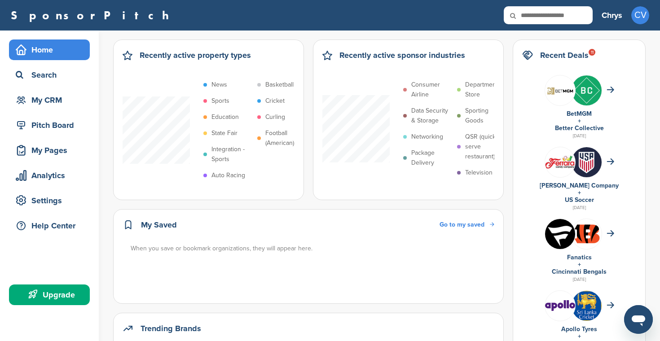
click at [554, 14] on input "text" at bounding box center [548, 15] width 89 height 18
type input "**********"
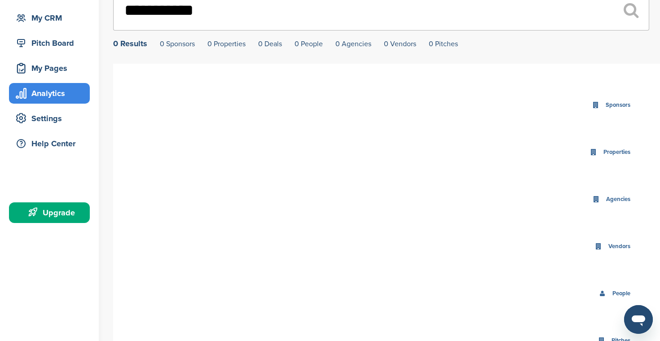
scroll to position [101, 0]
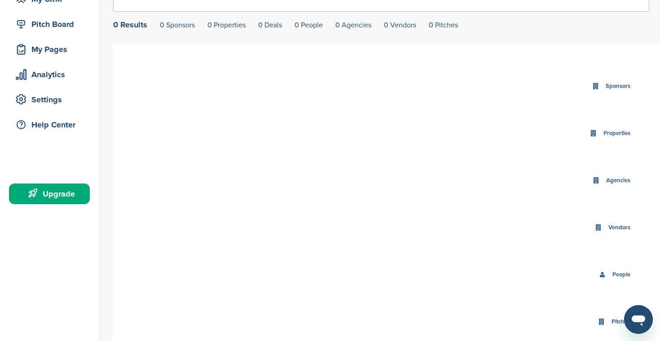
click at [617, 230] on div "Vendors" at bounding box center [619, 228] width 26 height 10
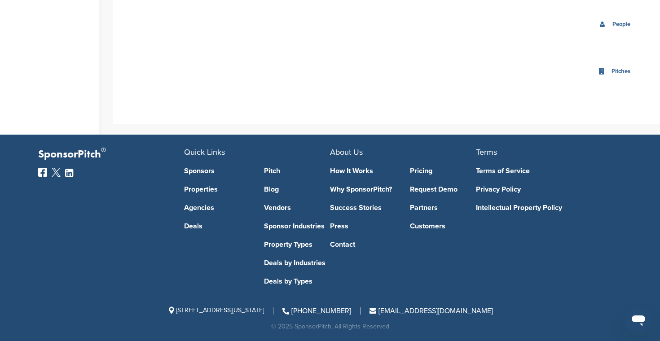
scroll to position [353, 0]
click at [367, 172] on link "How It Works" at bounding box center [363, 170] width 66 height 7
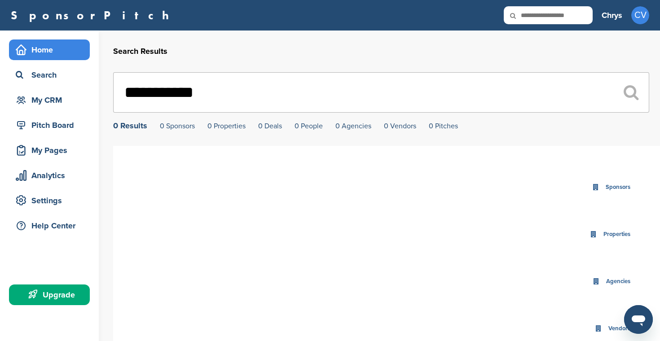
click at [34, 47] on div "Home" at bounding box center [51, 50] width 76 height 16
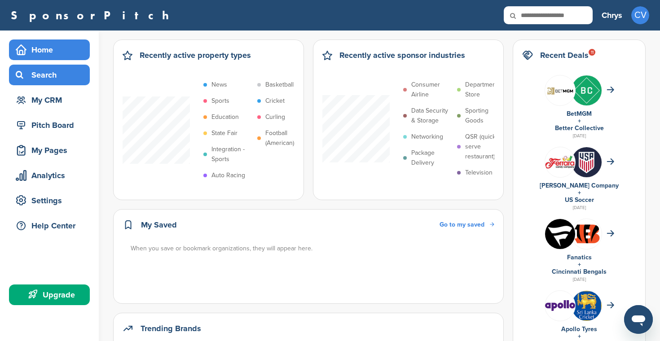
click at [36, 70] on div "Search" at bounding box center [51, 75] width 76 height 16
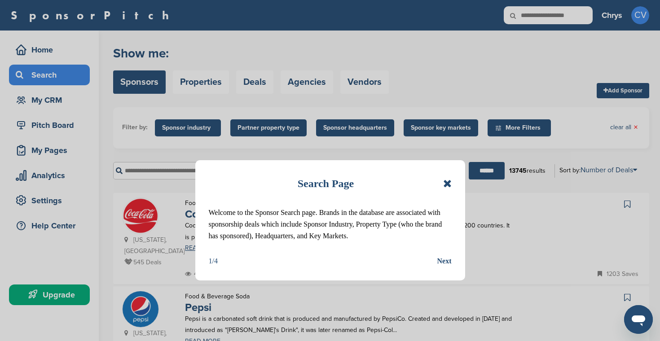
click at [447, 181] on icon at bounding box center [447, 183] width 9 height 11
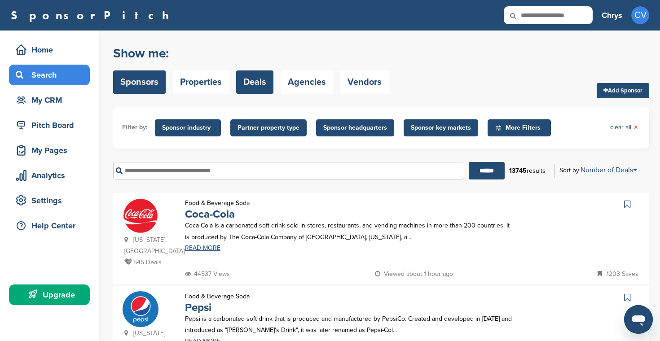
click at [255, 81] on link "Deals" at bounding box center [254, 81] width 37 height 23
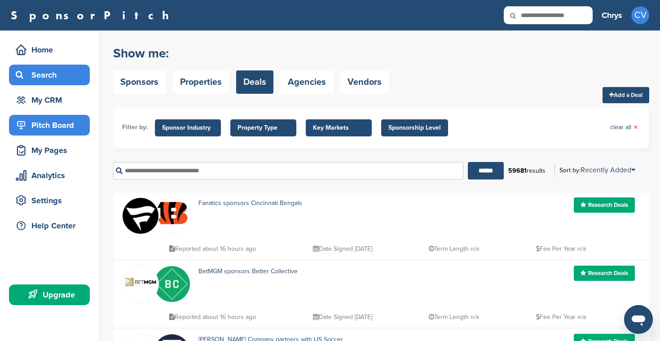
click at [50, 125] on div "Pitch Board" at bounding box center [51, 125] width 76 height 16
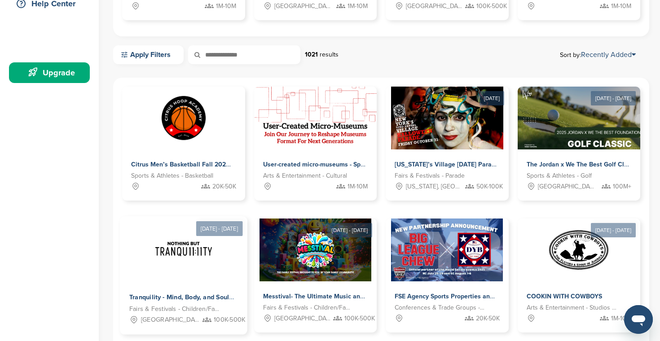
scroll to position [208, 0]
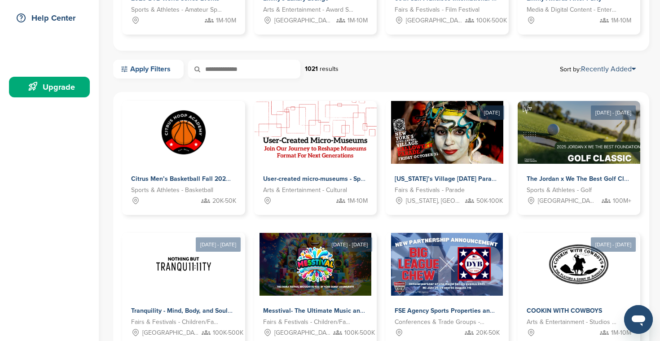
click at [164, 77] on link "Apply Filters" at bounding box center [148, 69] width 70 height 19
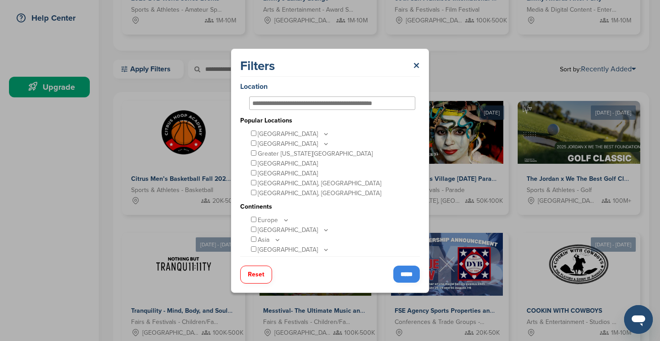
click at [322, 135] on icon at bounding box center [325, 134] width 7 height 8
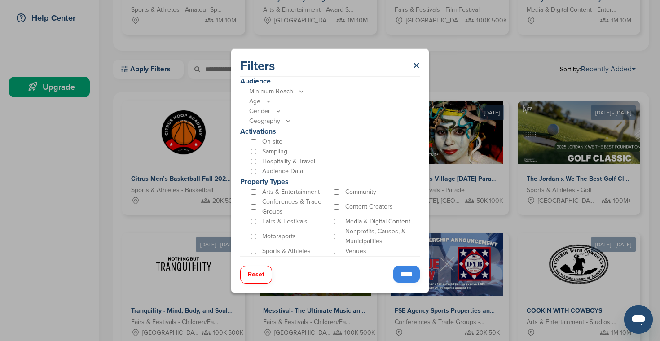
scroll to position [290, 0]
click at [399, 278] on input "*****" at bounding box center [406, 274] width 26 height 17
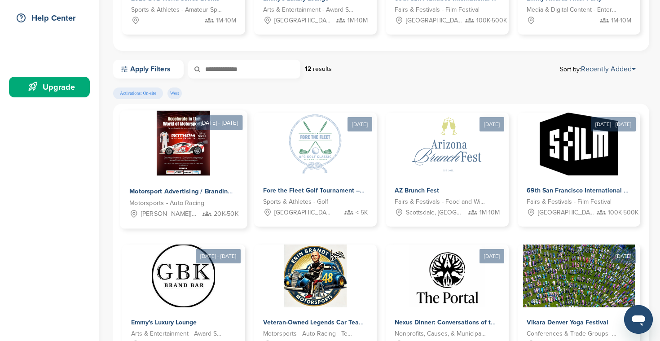
click at [177, 158] on img at bounding box center [184, 143] width 54 height 65
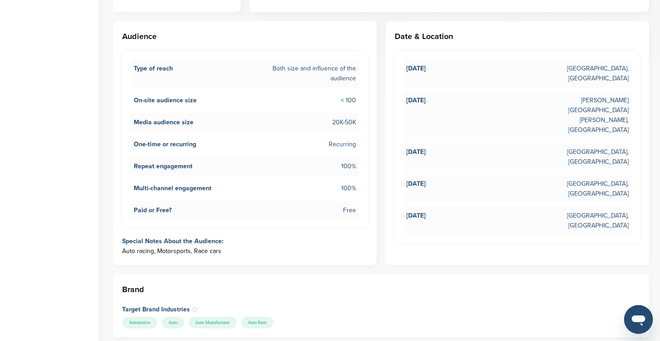
scroll to position [396, 0]
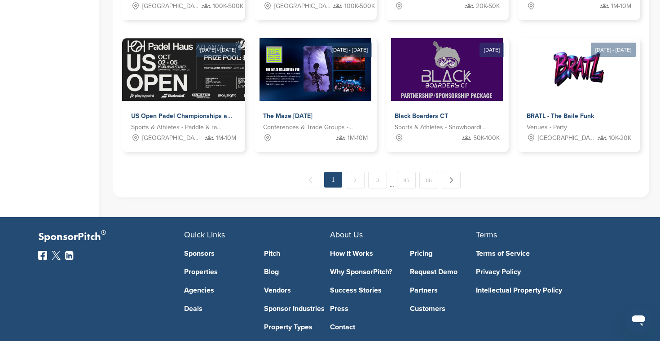
scroll to position [534, 0]
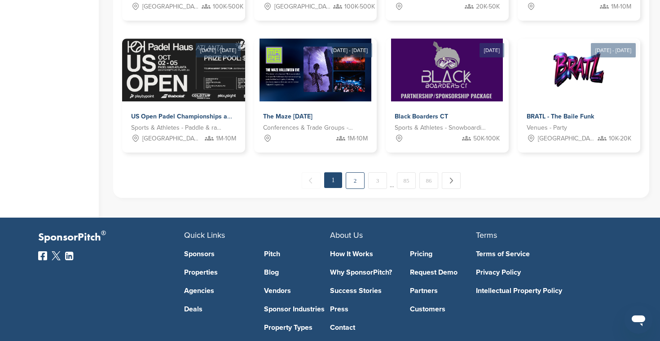
click at [355, 180] on link "2" at bounding box center [355, 180] width 19 height 17
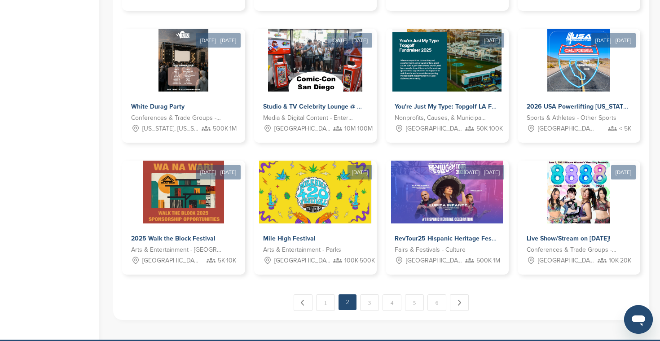
scroll to position [413, 0]
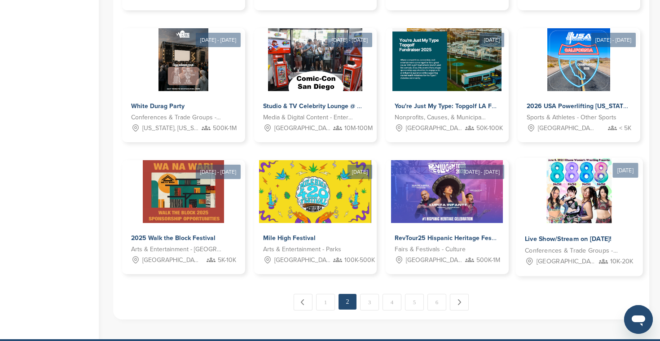
click at [590, 199] on img at bounding box center [578, 191] width 65 height 65
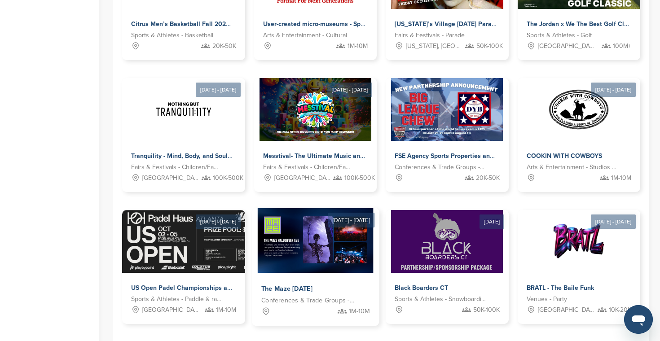
scroll to position [364, 0]
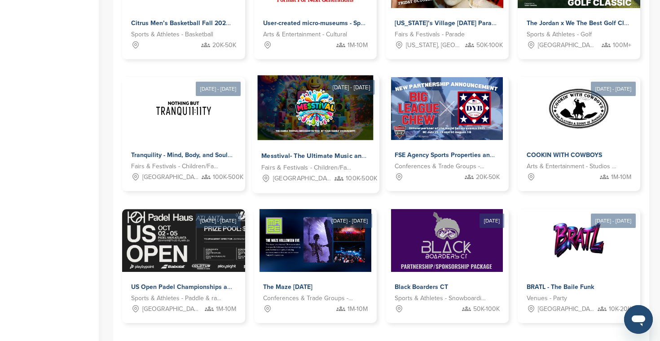
click at [319, 118] on img at bounding box center [315, 107] width 116 height 65
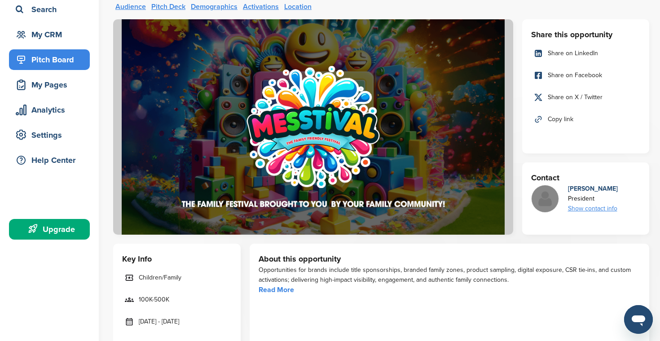
scroll to position [75, 0]
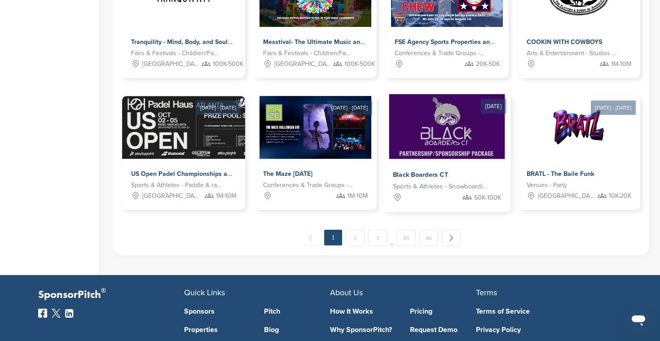
scroll to position [459, 0]
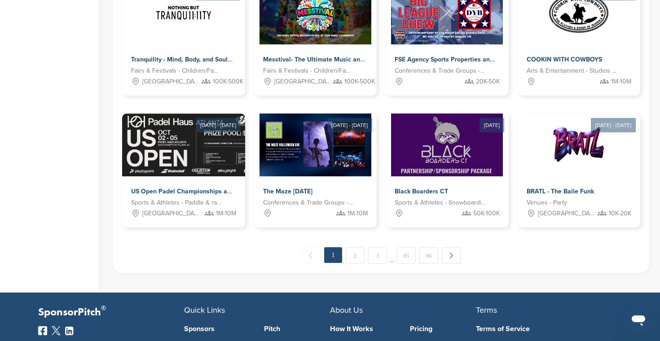
click at [354, 255] on link "2" at bounding box center [355, 255] width 19 height 17
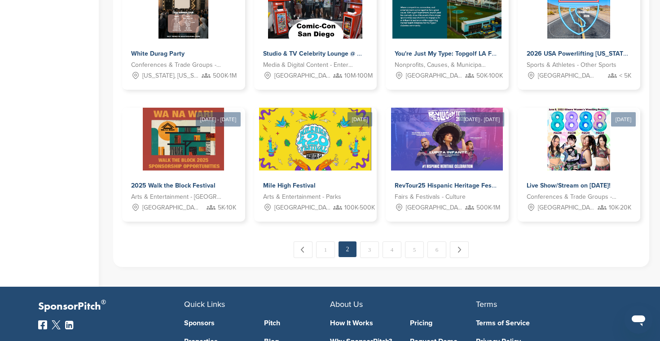
scroll to position [470, 0]
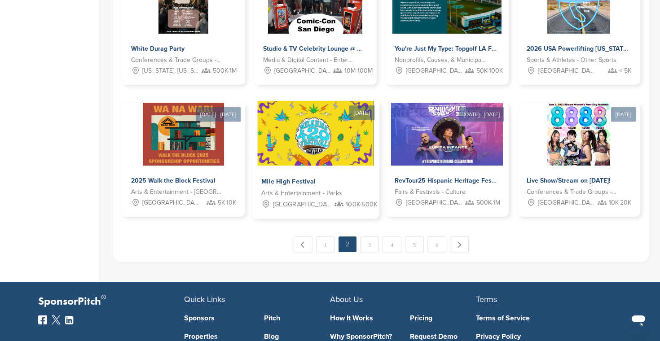
click at [313, 136] on img at bounding box center [315, 133] width 116 height 65
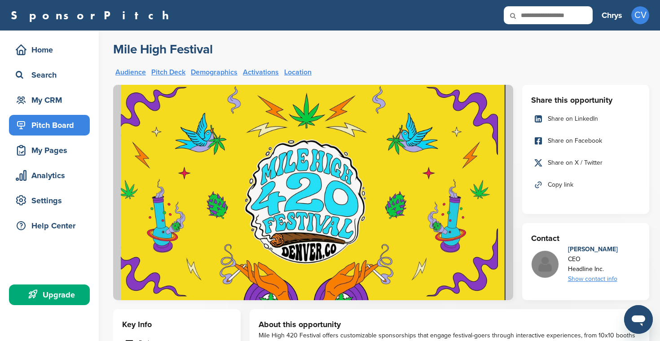
click at [313, 136] on img at bounding box center [313, 193] width 400 height 216
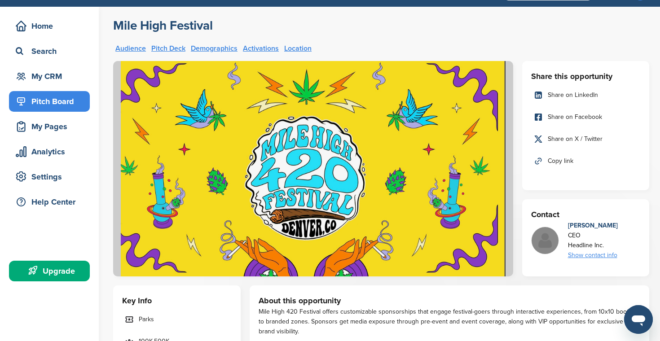
scroll to position [23, 0]
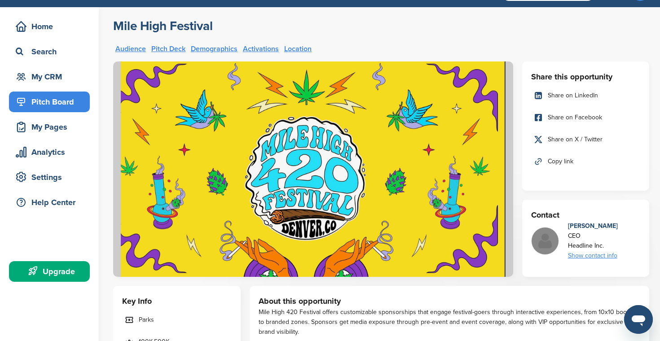
click at [606, 257] on div "Show contact info" at bounding box center [593, 256] width 50 height 10
click at [611, 280] on img at bounding box center [612, 279] width 6 height 6
